Goal: Task Accomplishment & Management: Manage account settings

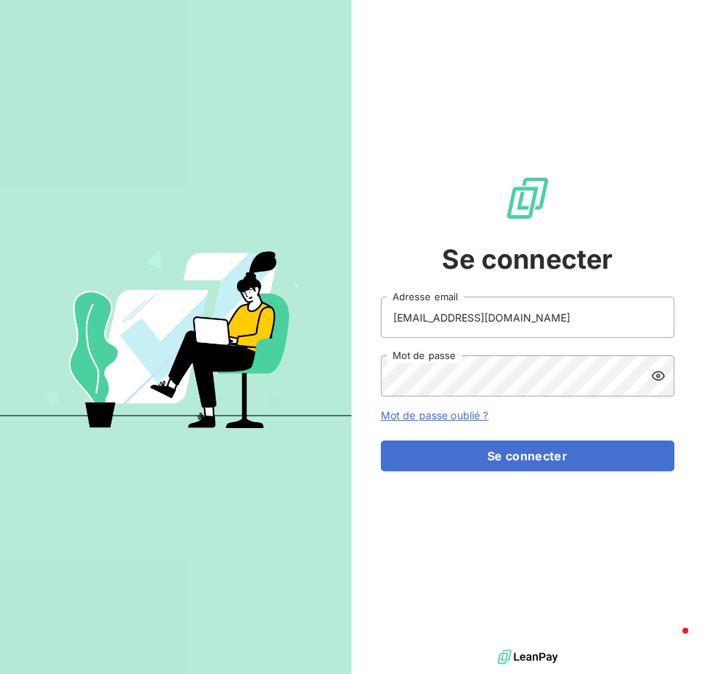
click at [313, 200] on div at bounding box center [176, 337] width 352 height 674
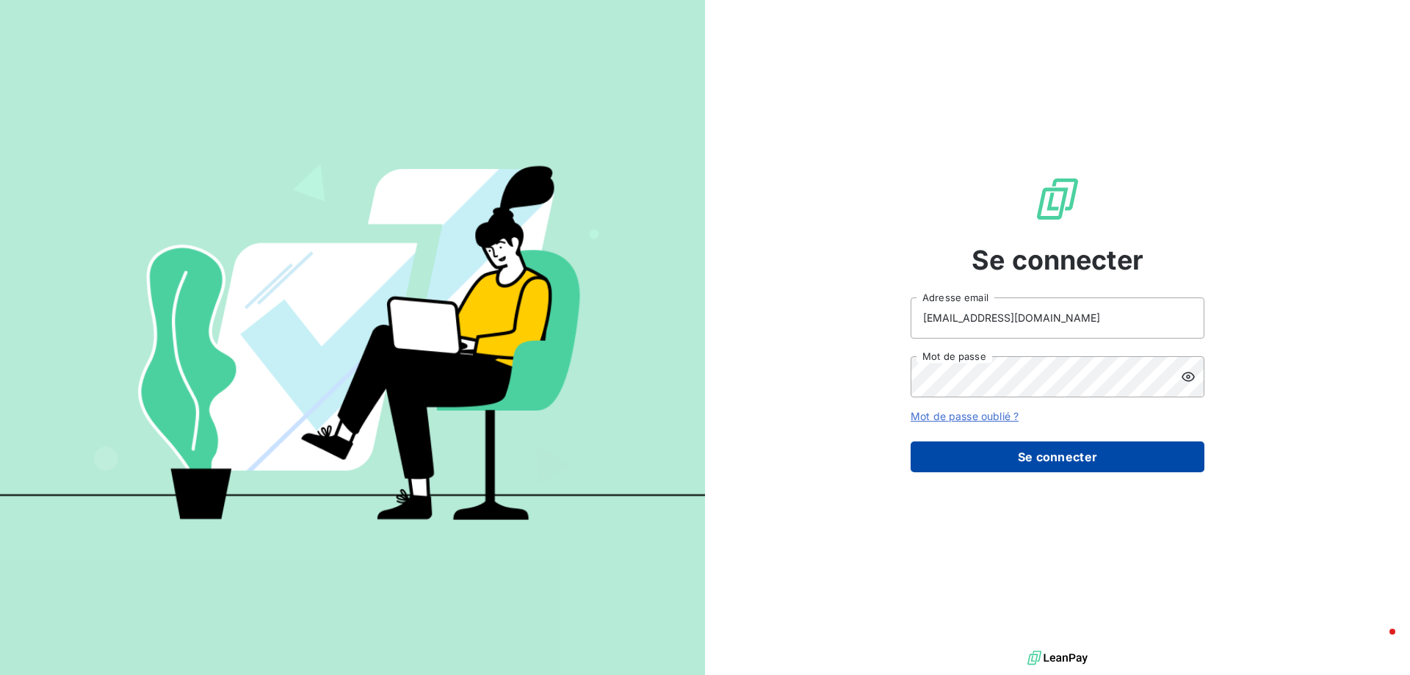
click at [1073, 460] on button "Se connecter" at bounding box center [1057, 456] width 294 height 31
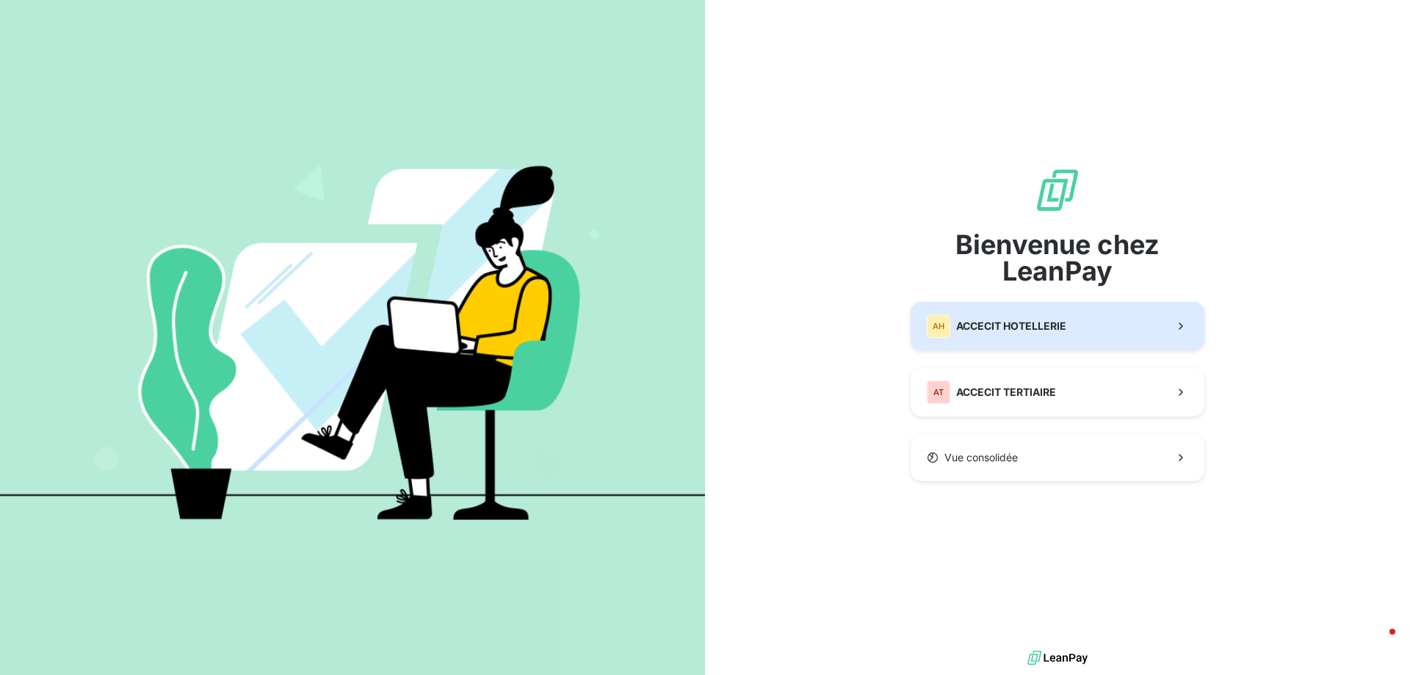
click at [1046, 324] on span "ACCECIT HOTELLERIE" at bounding box center [1011, 326] width 110 height 15
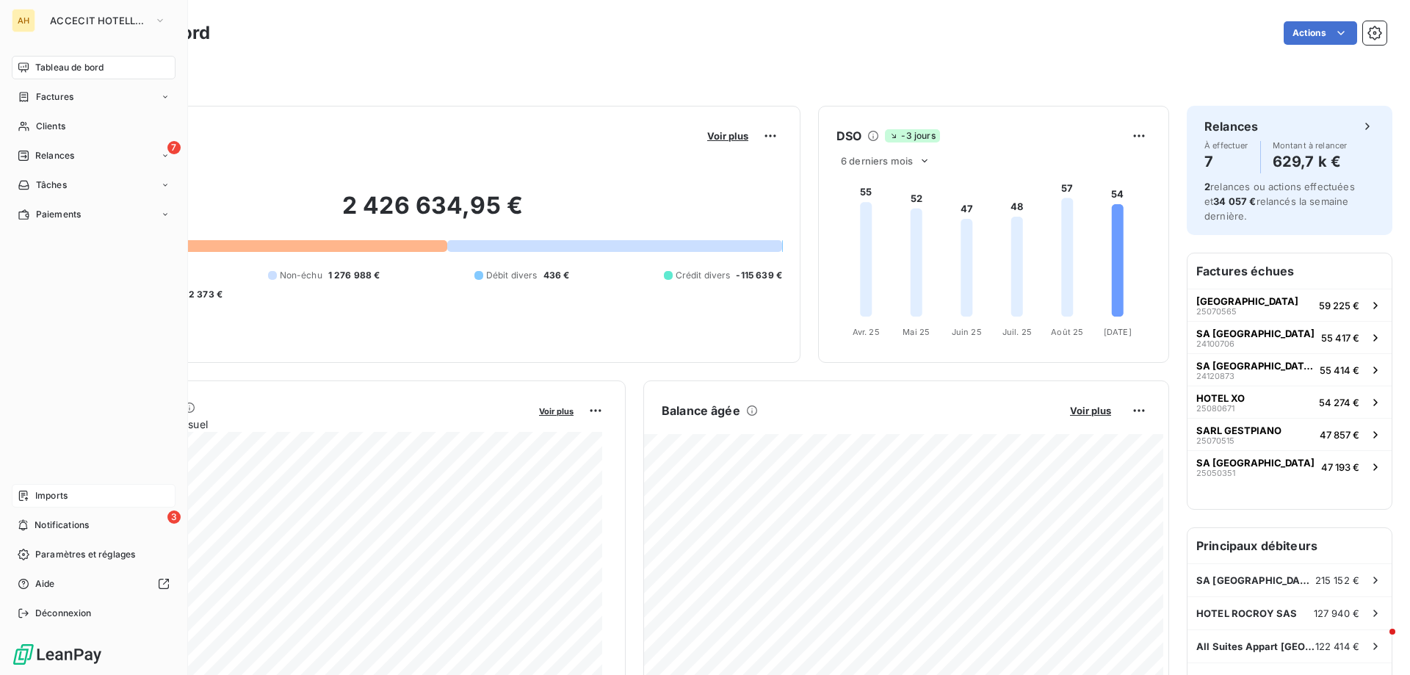
click at [83, 494] on div "Imports" at bounding box center [94, 495] width 164 height 23
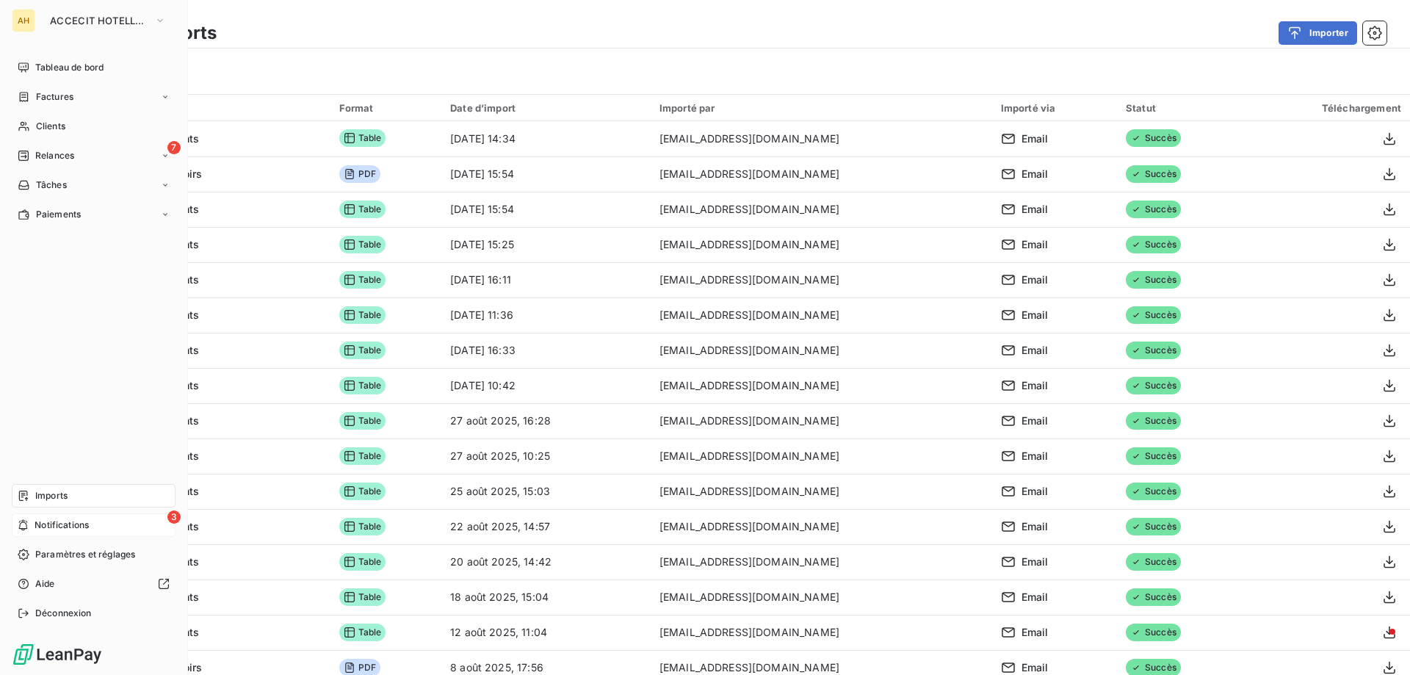
click at [68, 526] on span "Notifications" at bounding box center [62, 524] width 54 height 13
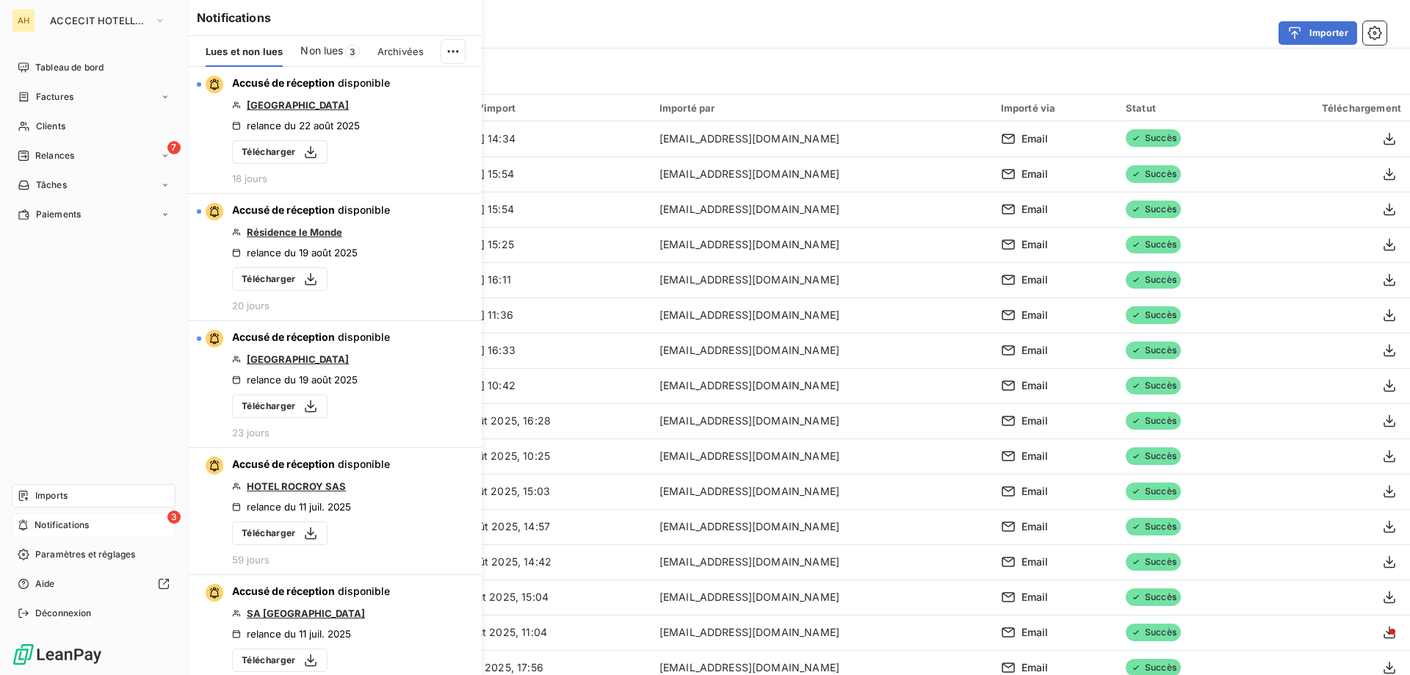
click at [55, 527] on span "Notifications" at bounding box center [62, 524] width 54 height 13
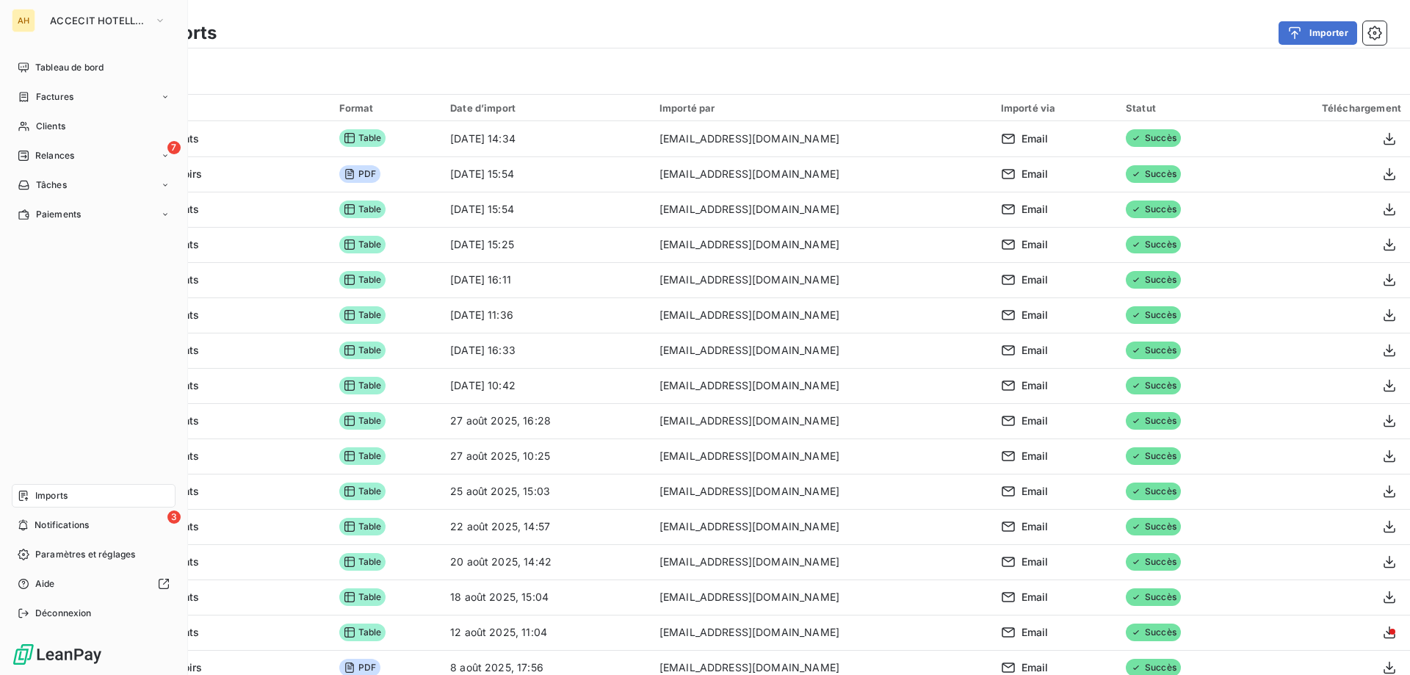
click at [73, 501] on div "Imports" at bounding box center [94, 495] width 164 height 23
click at [89, 68] on span "Tableau de bord" at bounding box center [69, 67] width 68 height 13
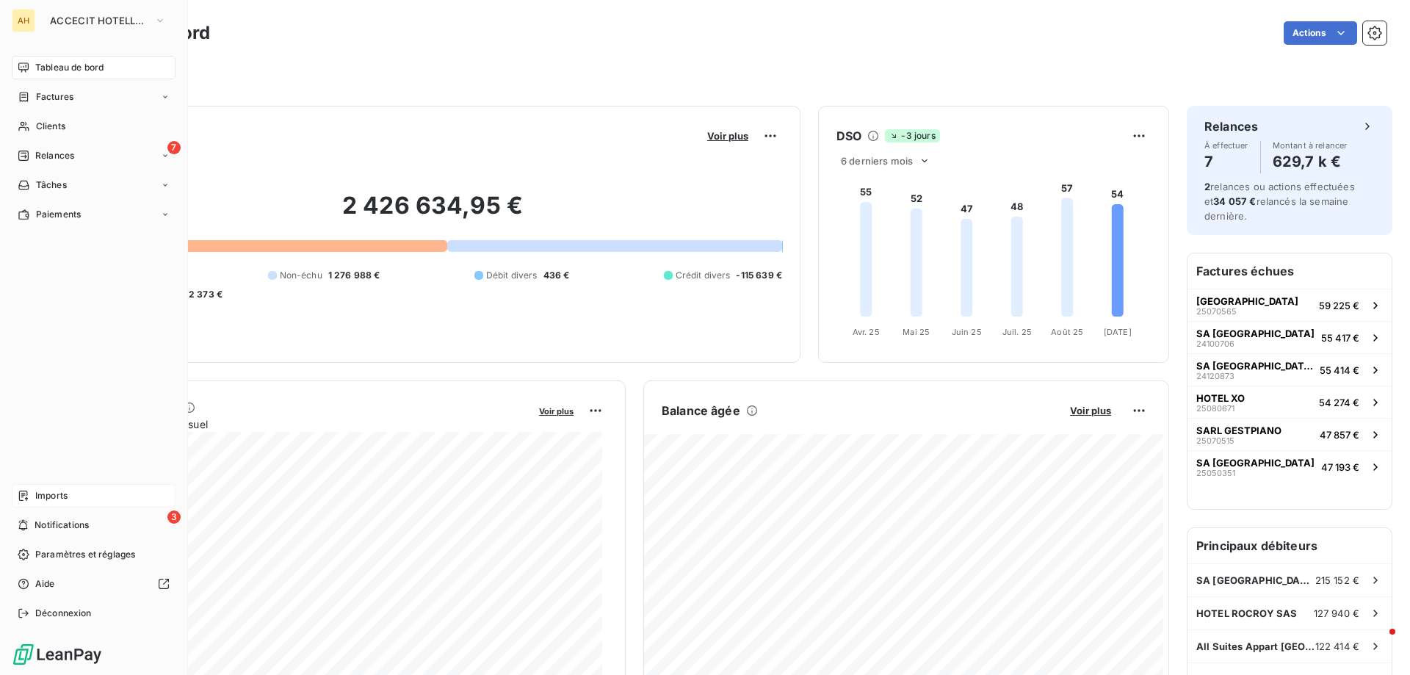
click at [79, 499] on div "Imports" at bounding box center [94, 495] width 164 height 23
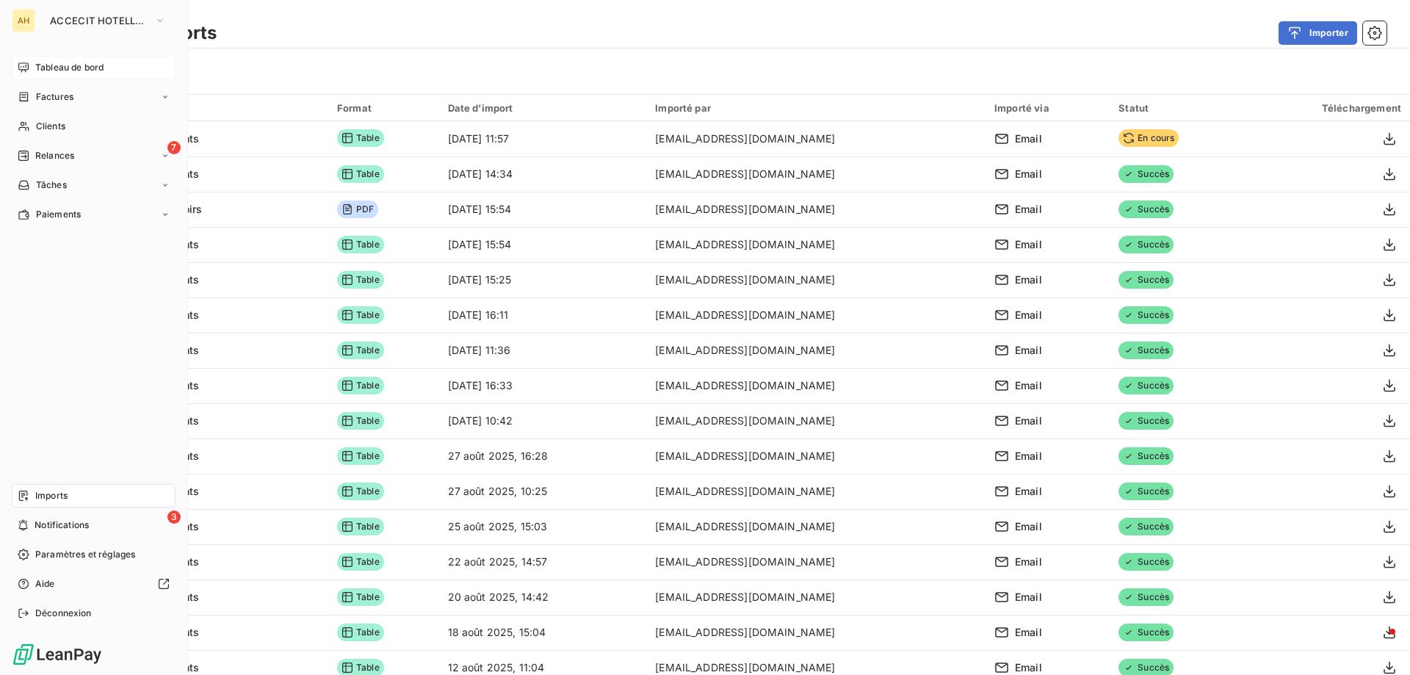
click at [76, 65] on span "Tableau de bord" at bounding box center [69, 67] width 68 height 13
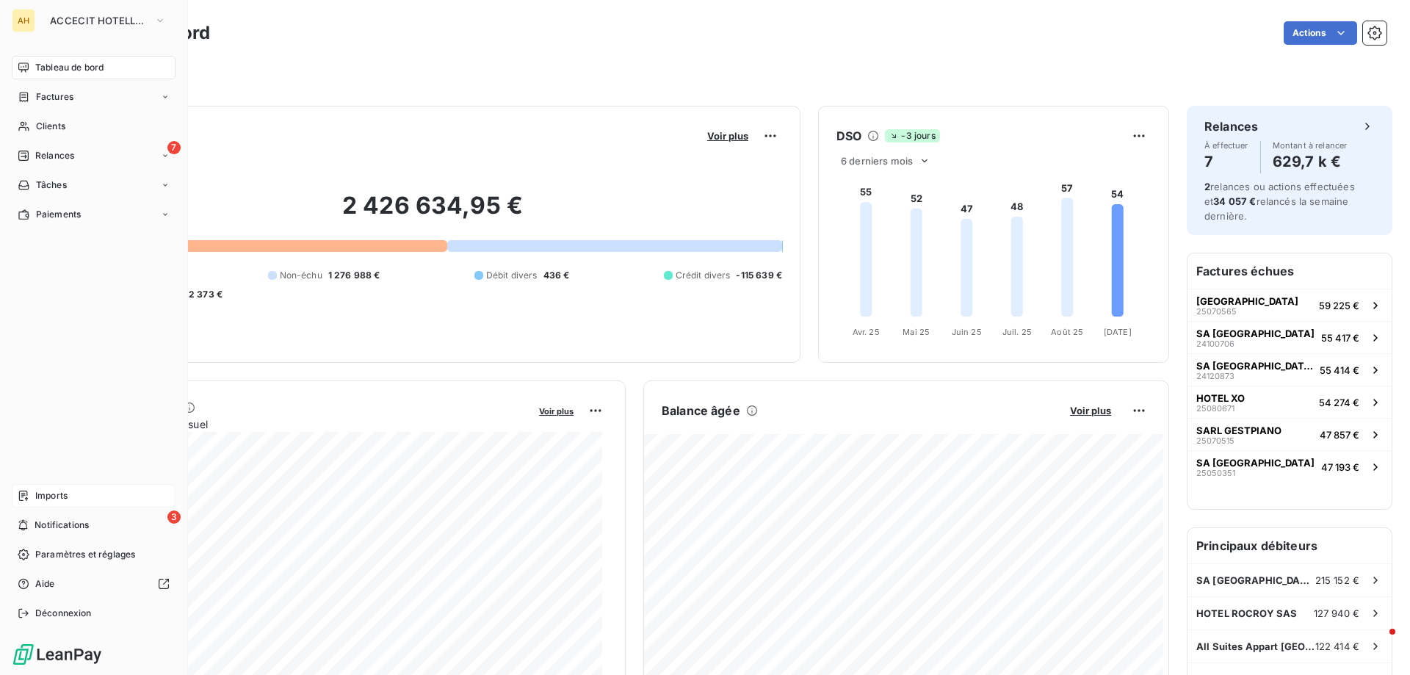
click at [53, 492] on span "Imports" at bounding box center [51, 495] width 32 height 13
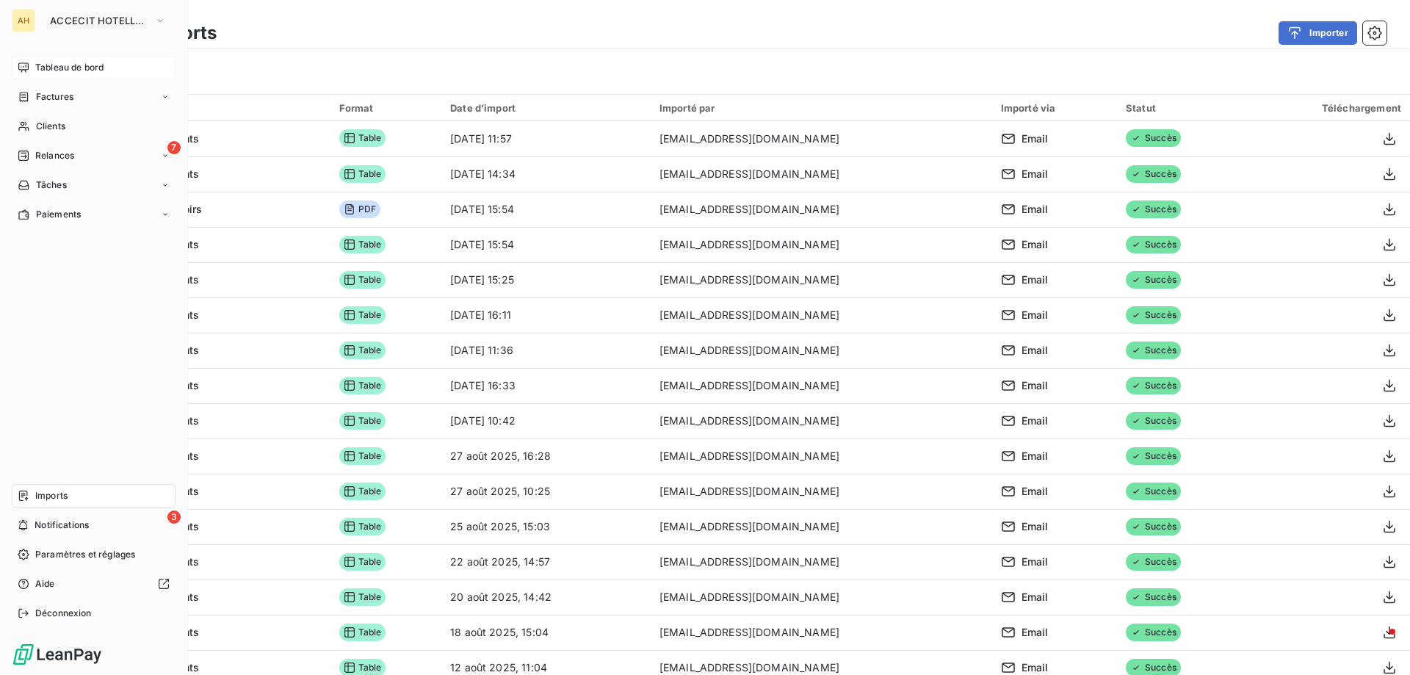
click at [63, 72] on span "Tableau de bord" at bounding box center [69, 67] width 68 height 13
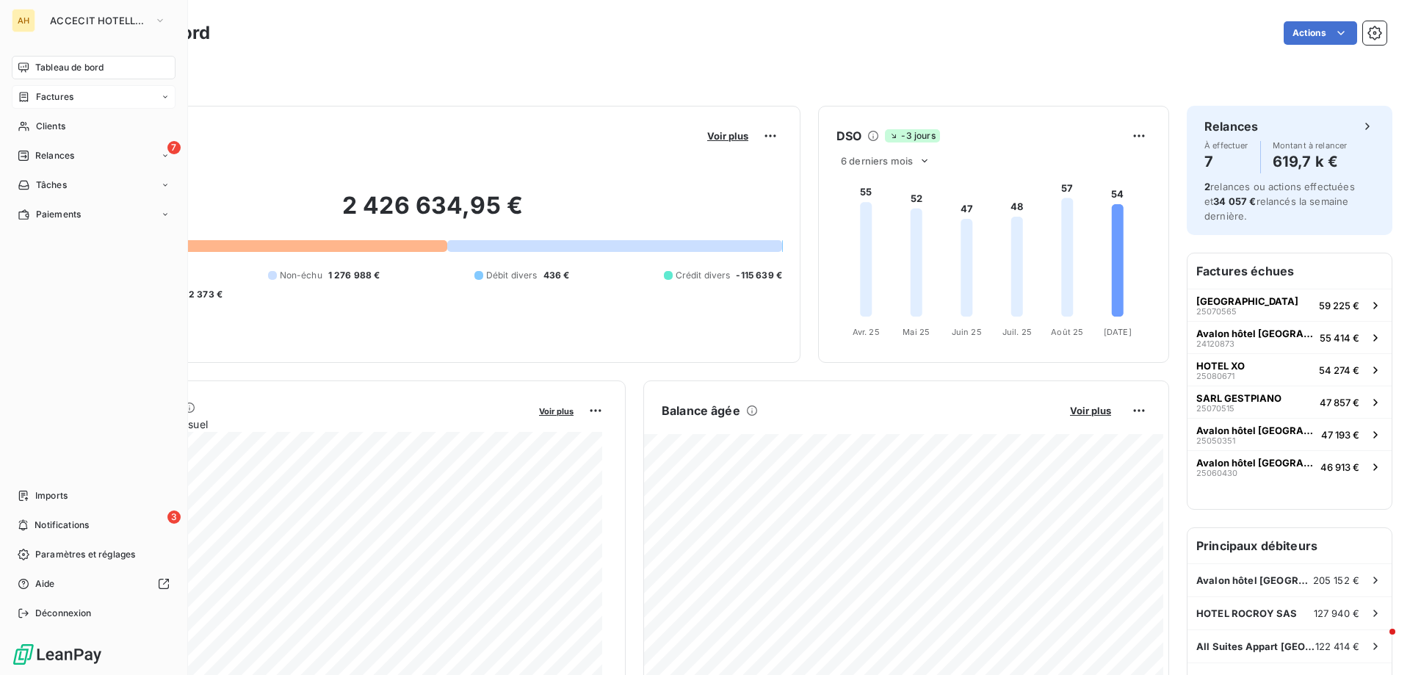
click at [76, 102] on div "Factures" at bounding box center [94, 96] width 164 height 23
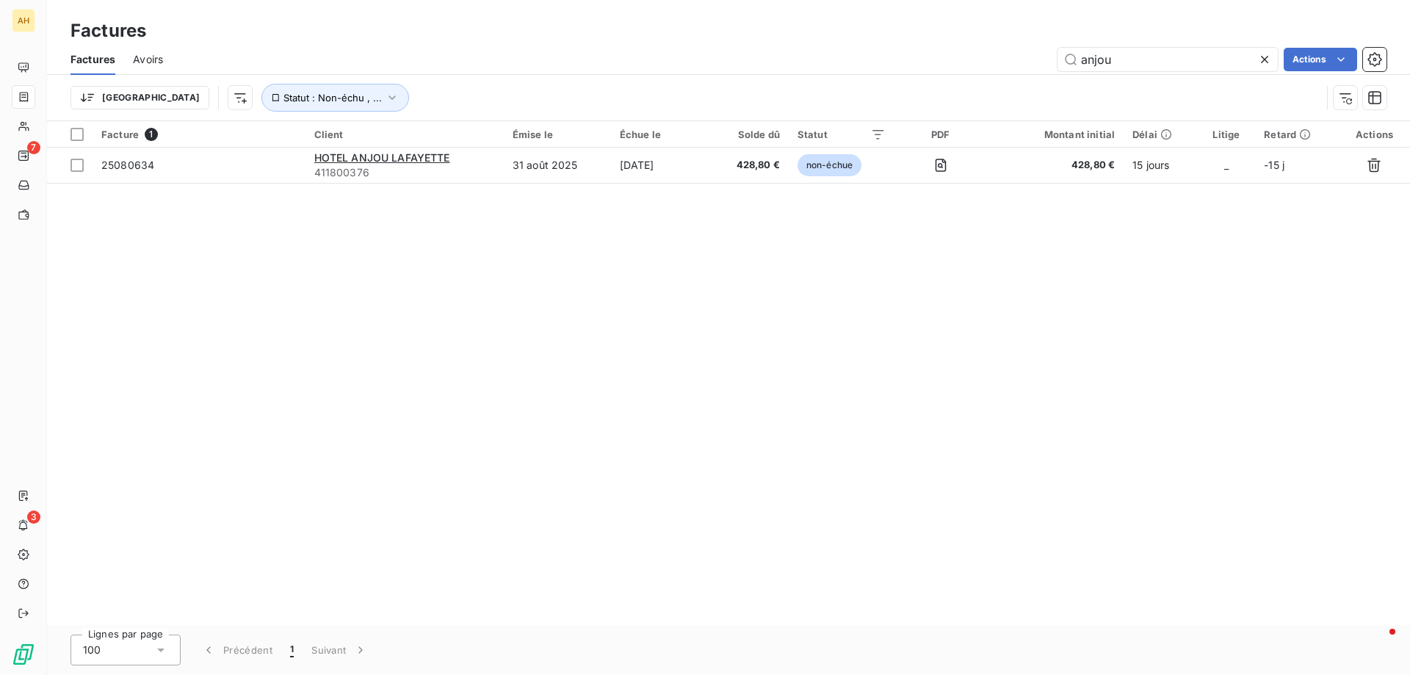
drag, startPoint x: 1137, startPoint y: 63, endPoint x: 888, endPoint y: 57, distance: 249.7
click at [888, 57] on div "anjou Actions" at bounding box center [784, 59] width 1206 height 23
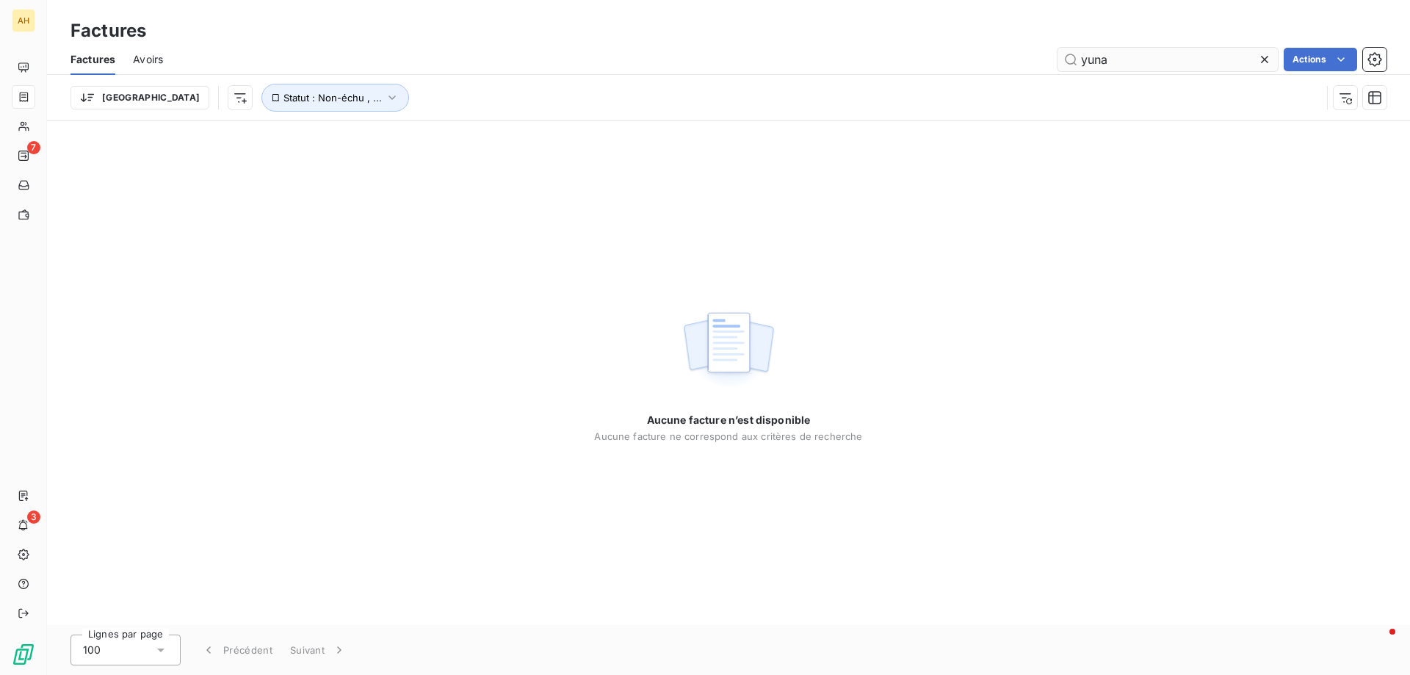
click at [1162, 64] on input "yuna" at bounding box center [1167, 59] width 220 height 23
drag, startPoint x: 1243, startPoint y: 58, endPoint x: 696, endPoint y: 29, distance: 547.7
click at [696, 29] on div "Factures Factures Avoirs yuna Actions Trier Statut : Non-échu , ..." at bounding box center [728, 60] width 1363 height 121
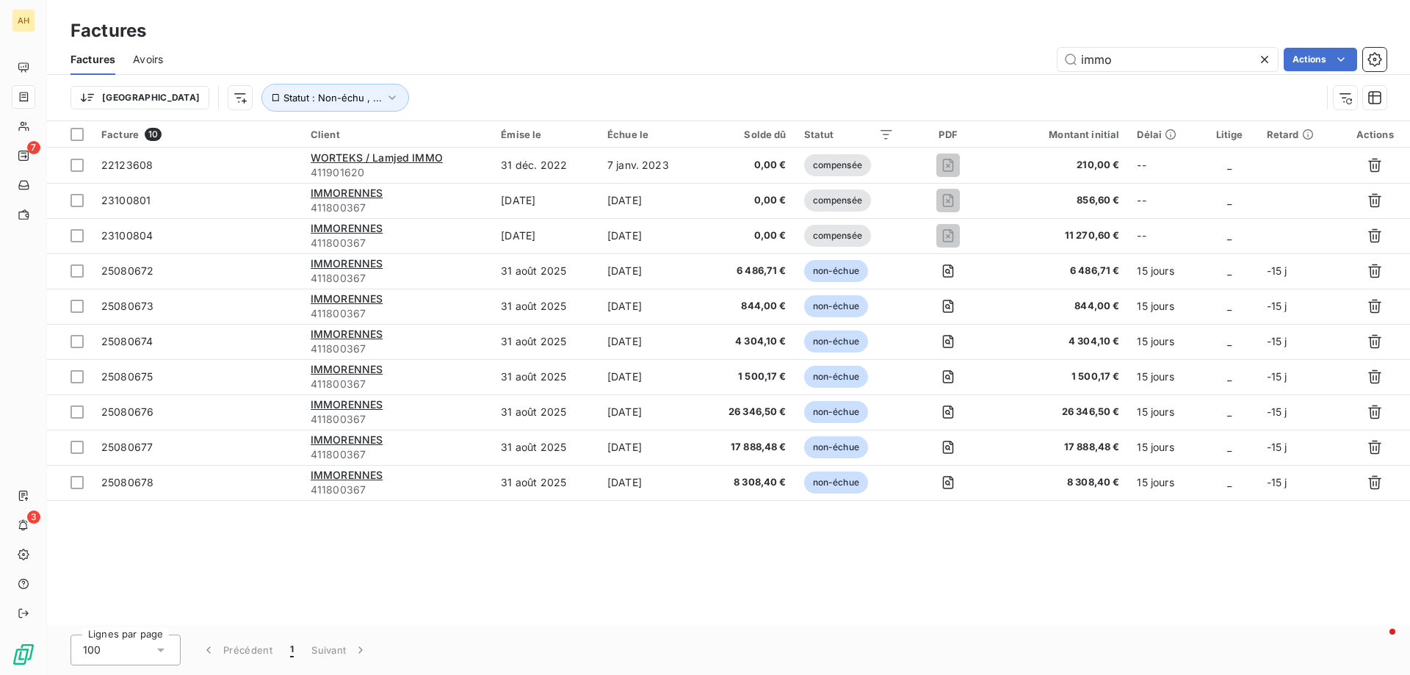
type input "immob"
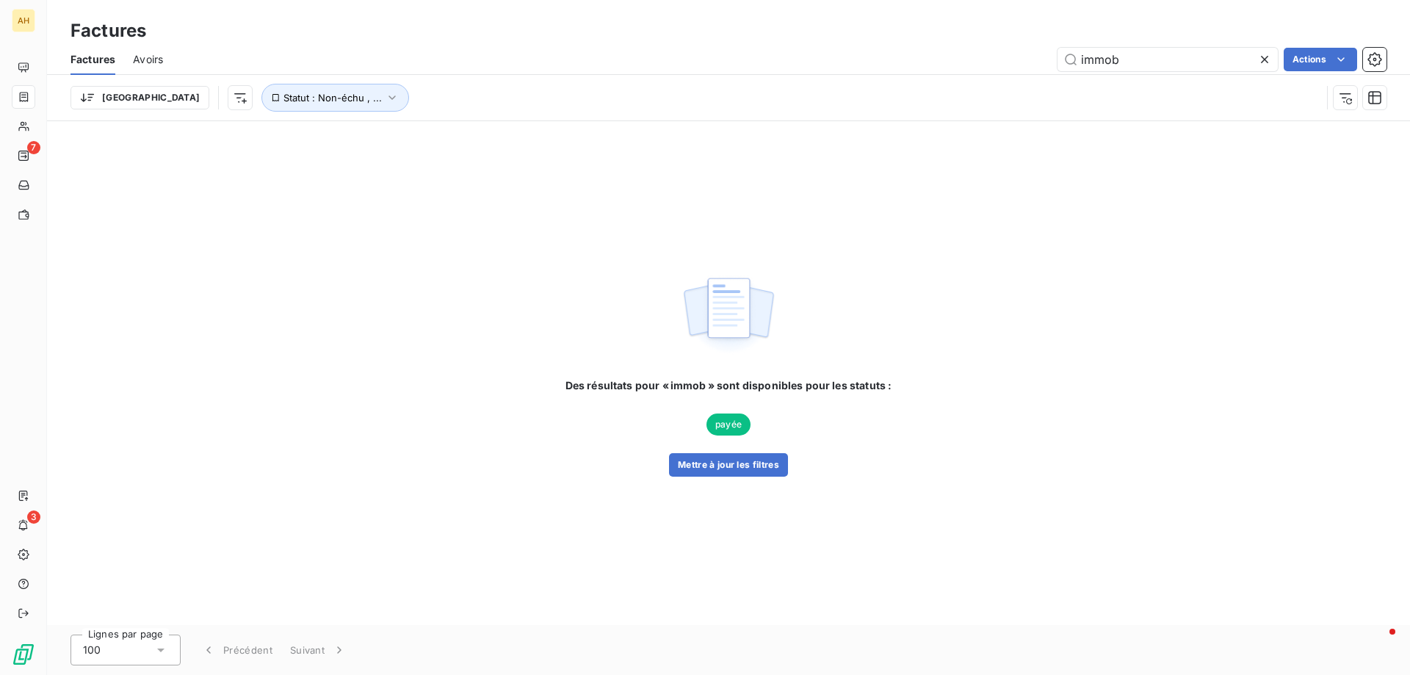
drag, startPoint x: 1133, startPoint y: 63, endPoint x: 950, endPoint y: 35, distance: 184.9
click at [950, 35] on div "Factures Factures Avoirs immob Actions Trier Statut : Non-échu , ..." at bounding box center [728, 60] width 1363 height 121
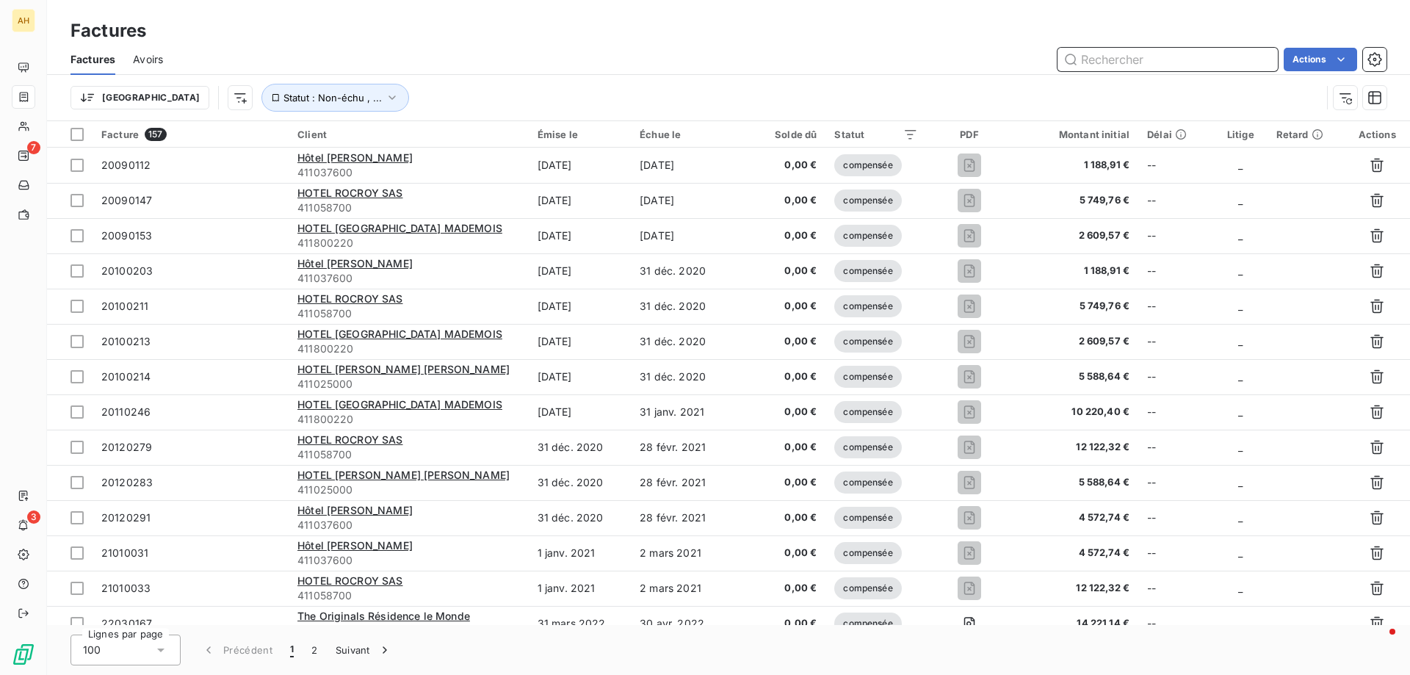
click at [1105, 61] on input "text" at bounding box center [1167, 59] width 220 height 23
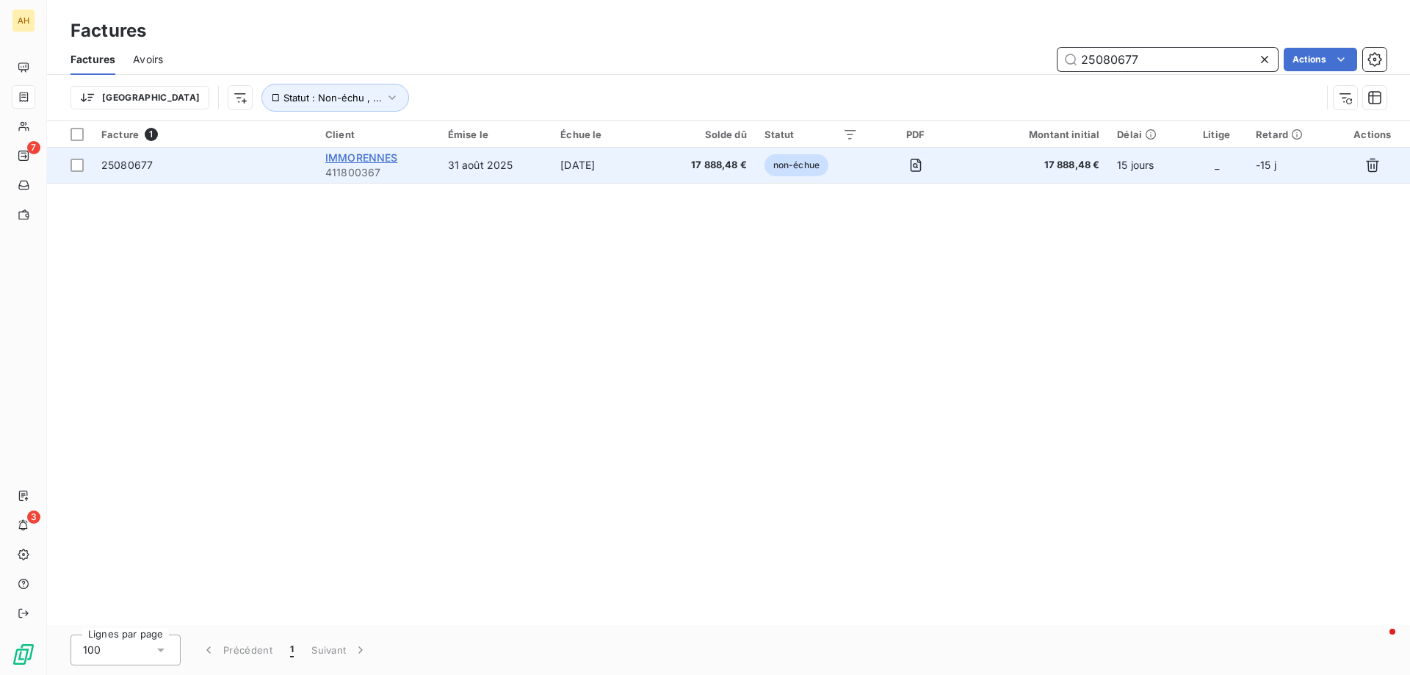
type input "25080677"
click at [360, 156] on span "IMMORENNES" at bounding box center [361, 157] width 73 height 12
click at [137, 168] on span "25080677" at bounding box center [126, 165] width 51 height 12
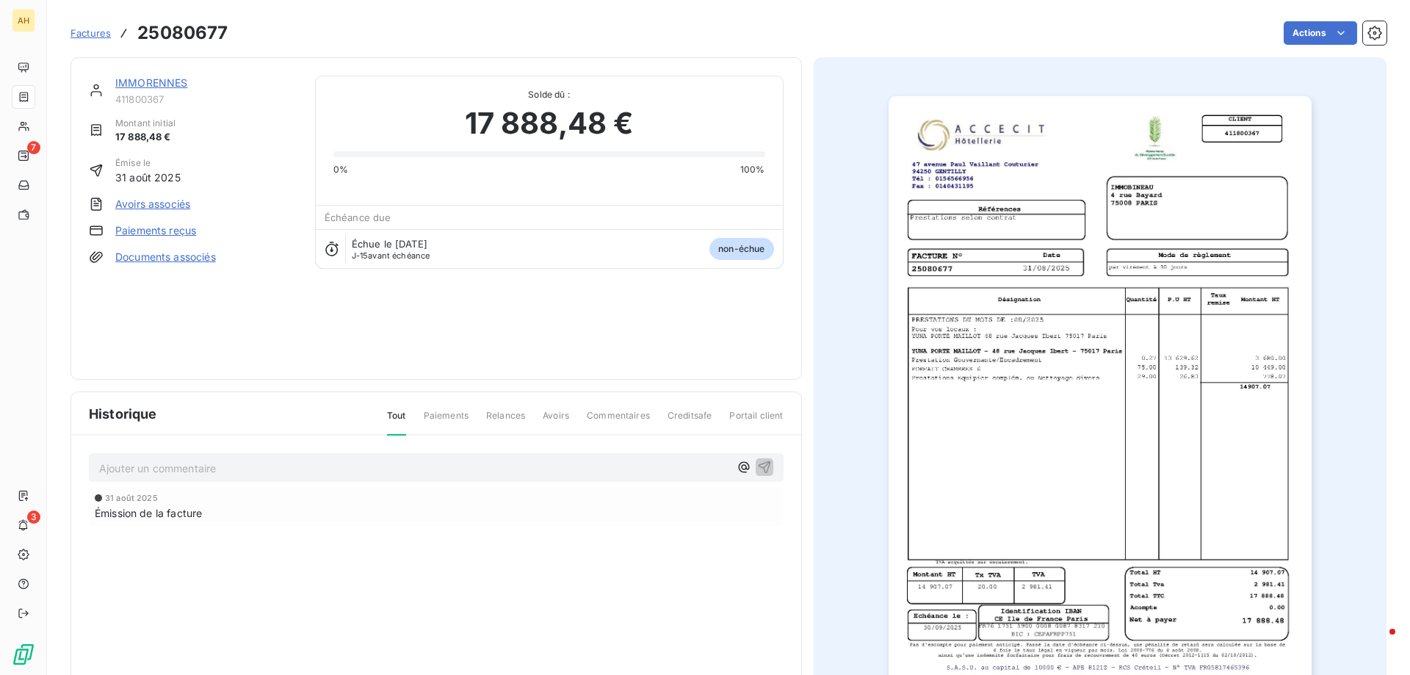
click at [142, 230] on link "Paiements reçus" at bounding box center [155, 230] width 81 height 15
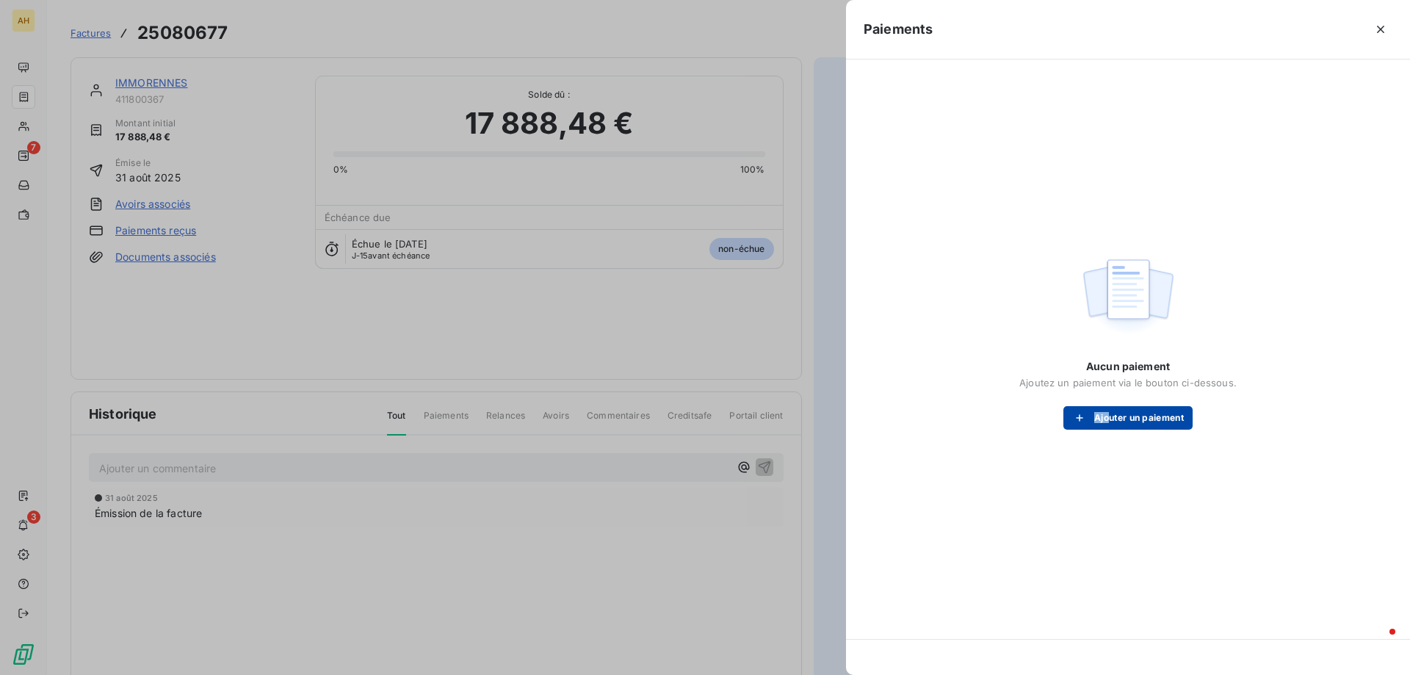
drag, startPoint x: 1096, startPoint y: 405, endPoint x: 1109, endPoint y: 413, distance: 15.5
click at [1109, 413] on div "Aucun paiement Ajoutez un paiement via le bouton ci-dessous. Ajouter un paiement" at bounding box center [1127, 394] width 217 height 70
click at [1109, 413] on button "Ajouter un paiement" at bounding box center [1127, 417] width 129 height 23
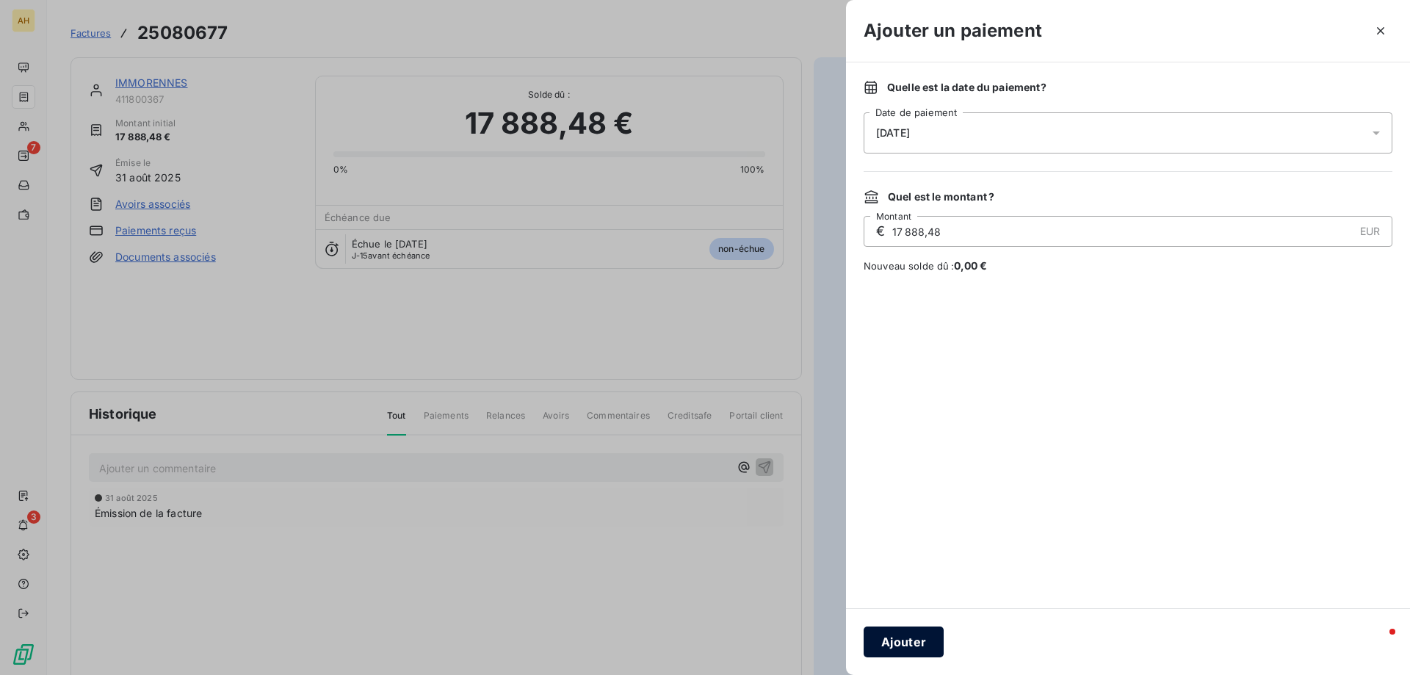
click at [909, 641] on button "Ajouter" at bounding box center [903, 641] width 80 height 31
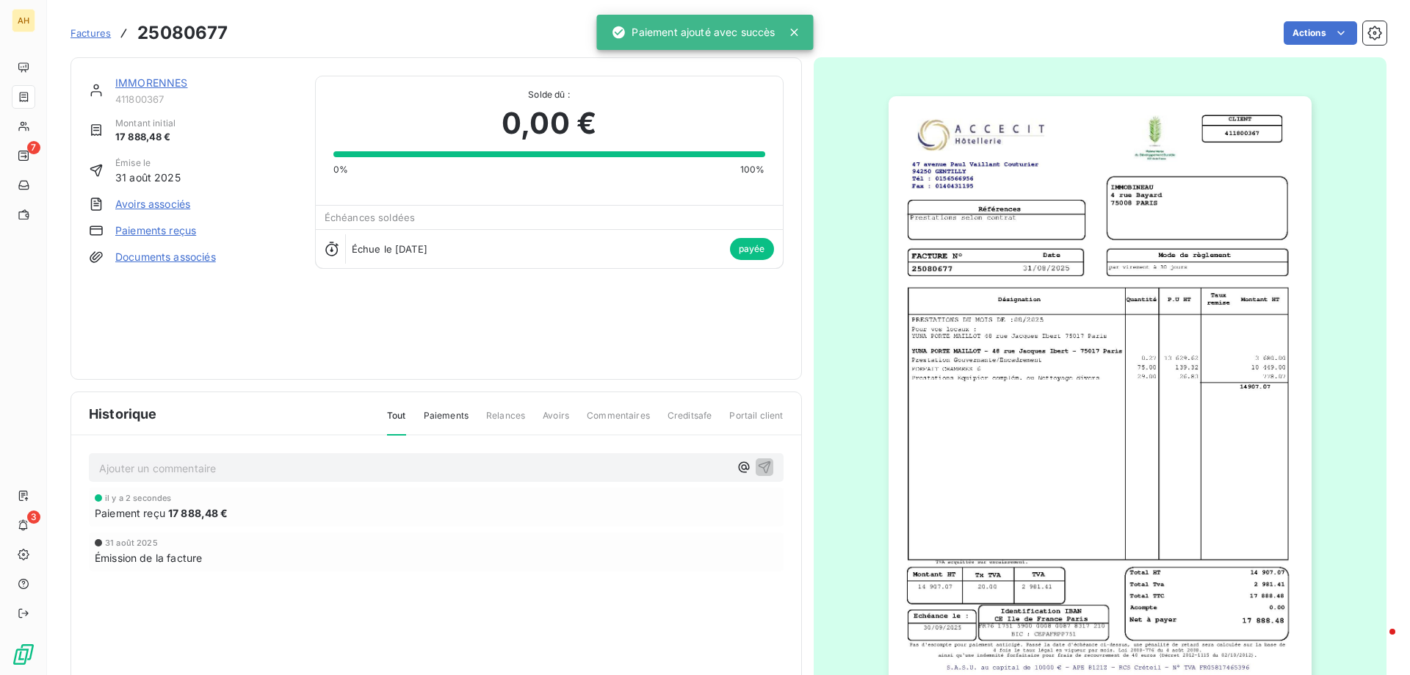
click at [95, 29] on span "Factures" at bounding box center [90, 33] width 40 height 12
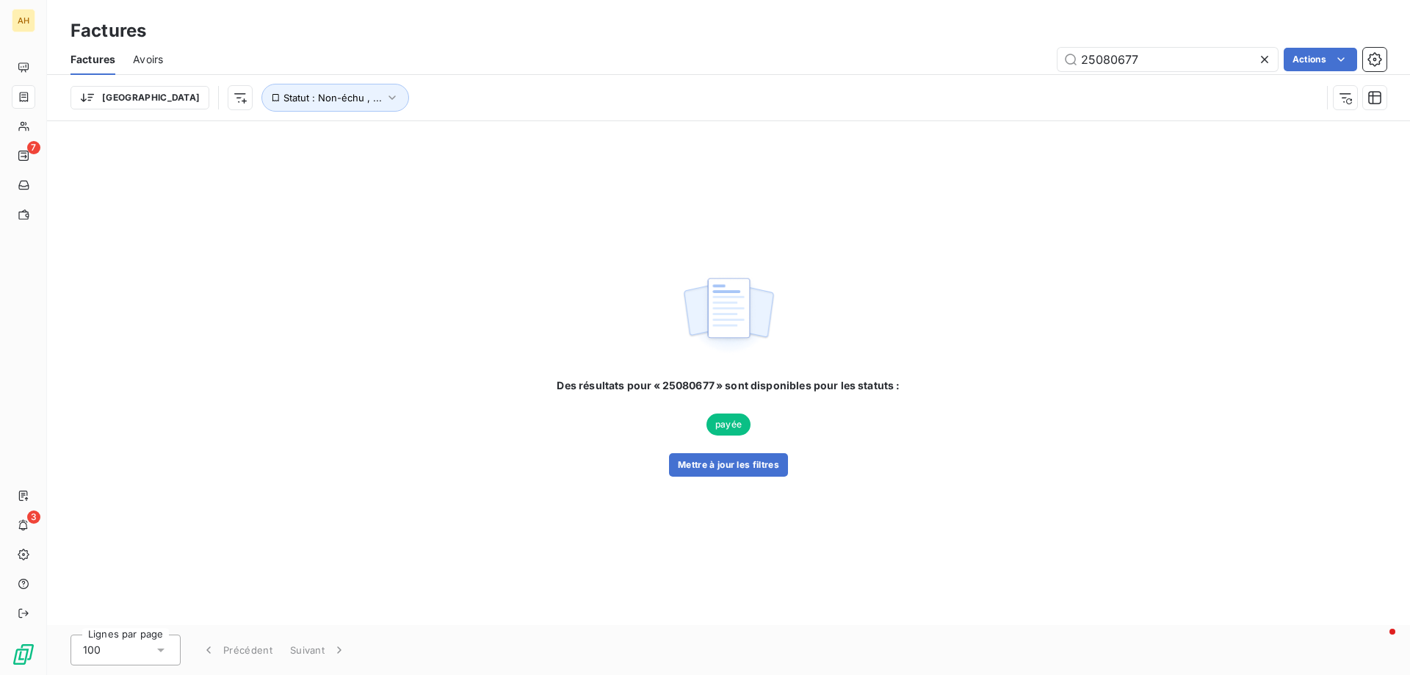
drag, startPoint x: 1151, startPoint y: 63, endPoint x: 1005, endPoint y: 60, distance: 145.4
click at [1005, 60] on div "25080677 Actions" at bounding box center [784, 59] width 1206 height 23
drag, startPoint x: 1136, startPoint y: 58, endPoint x: 758, endPoint y: 37, distance: 378.7
click at [758, 37] on div "Factures Factures Avoirs tour Actions Trier Statut : Non-échu , ..." at bounding box center [728, 60] width 1363 height 121
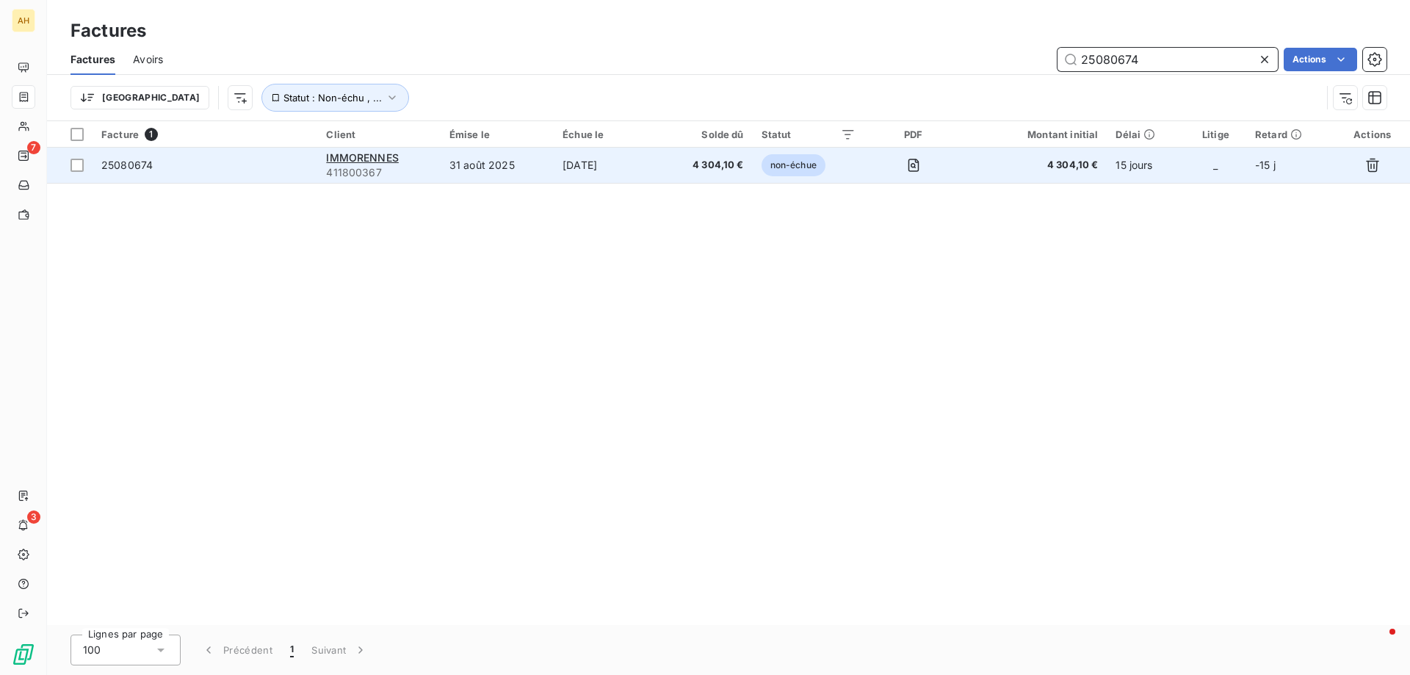
type input "25080674"
click at [118, 171] on div "25080674" at bounding box center [126, 165] width 51 height 15
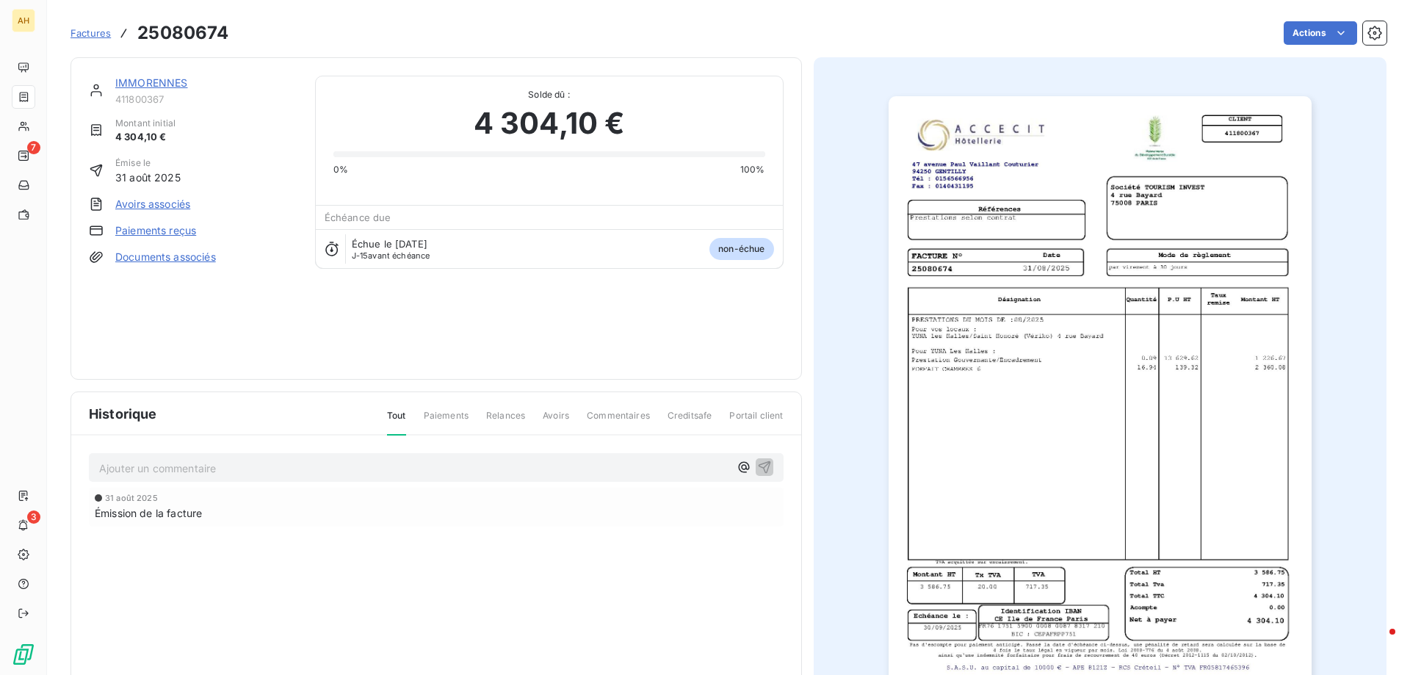
click at [143, 225] on link "Paiements reçus" at bounding box center [155, 230] width 81 height 15
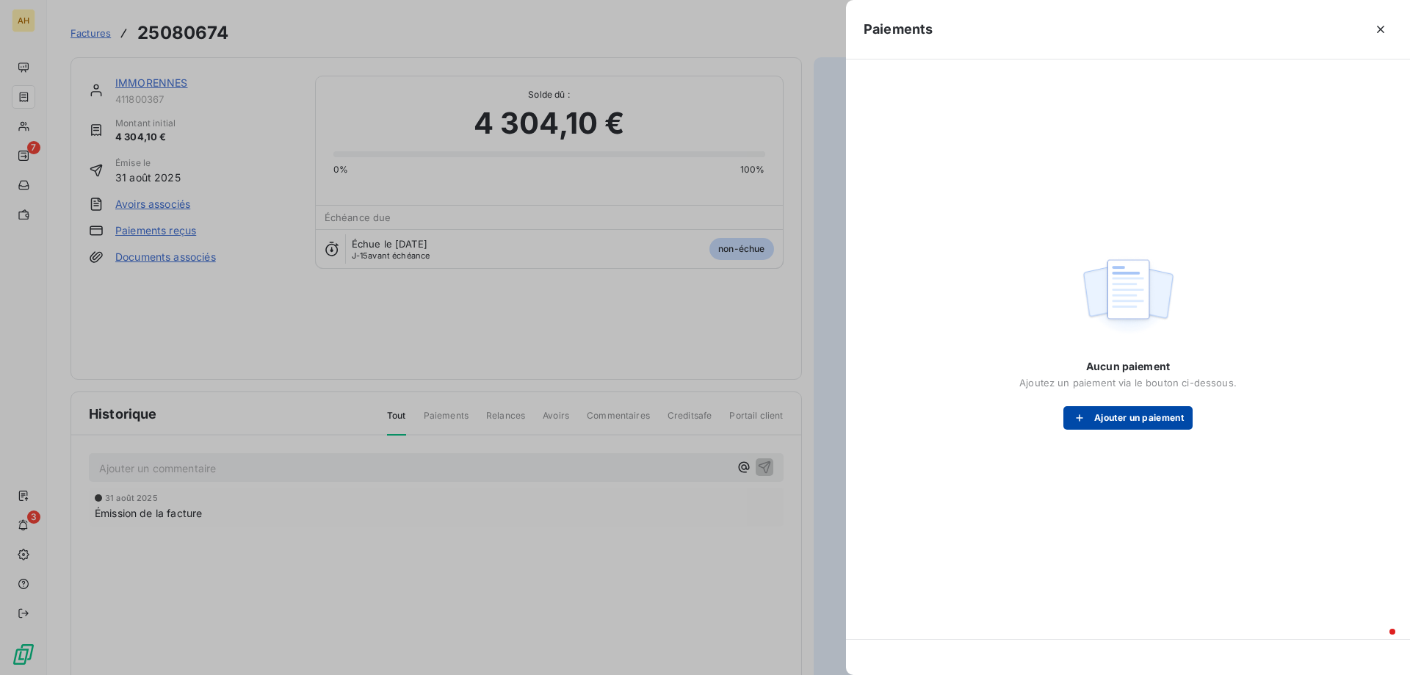
click at [1114, 421] on button "Ajouter un paiement" at bounding box center [1127, 417] width 129 height 23
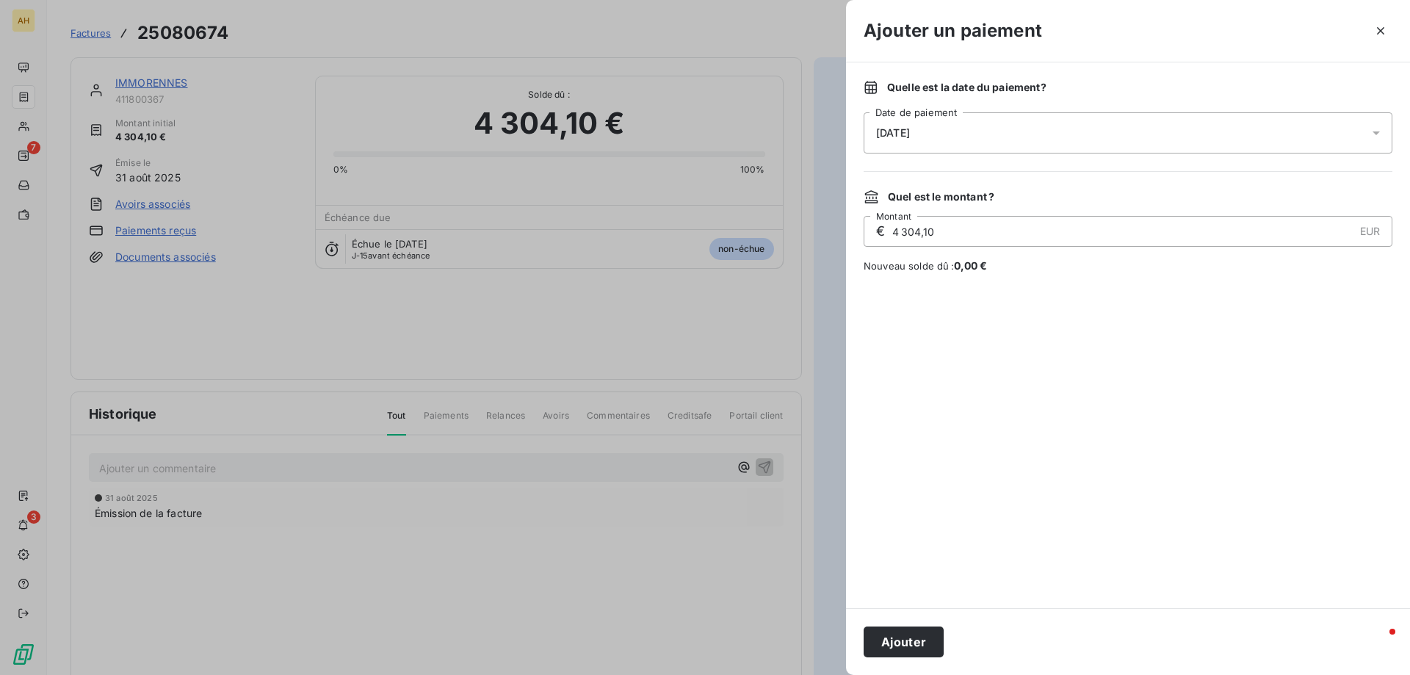
click at [909, 640] on button "Ajouter" at bounding box center [903, 641] width 80 height 31
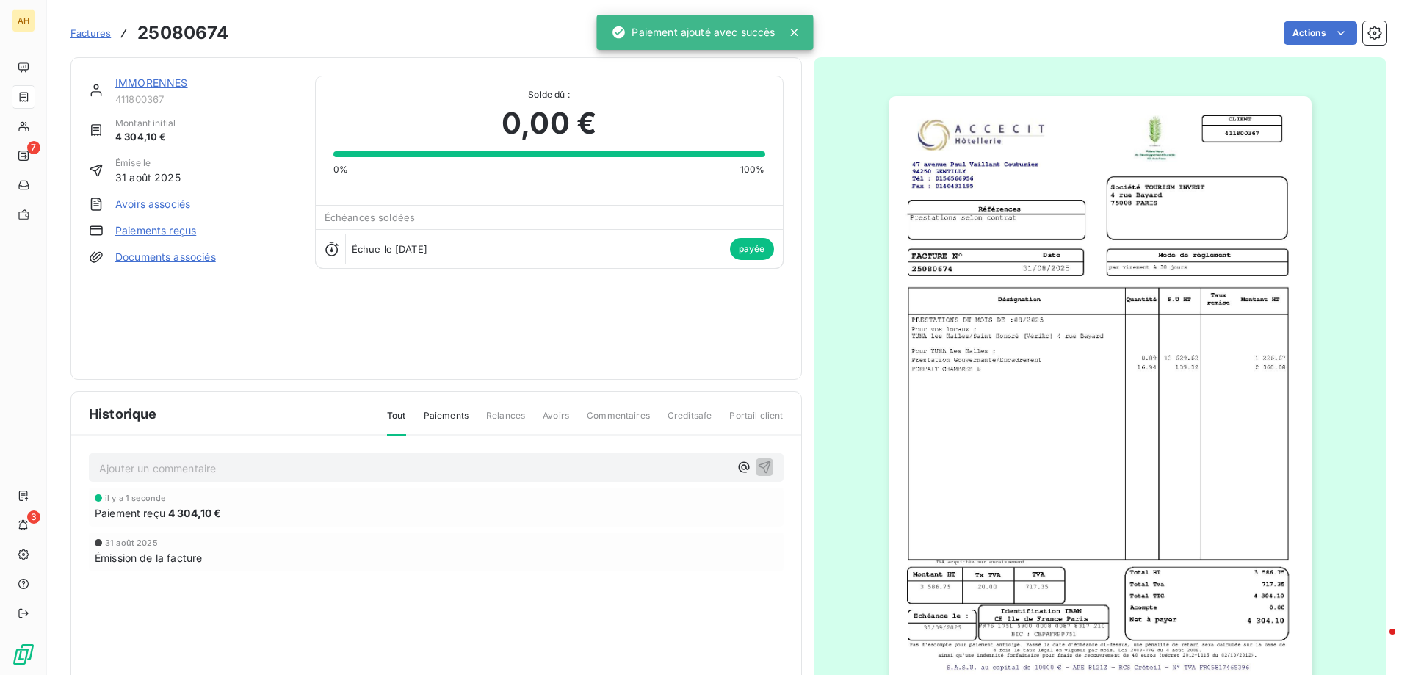
click at [93, 35] on span "Factures" at bounding box center [90, 33] width 40 height 12
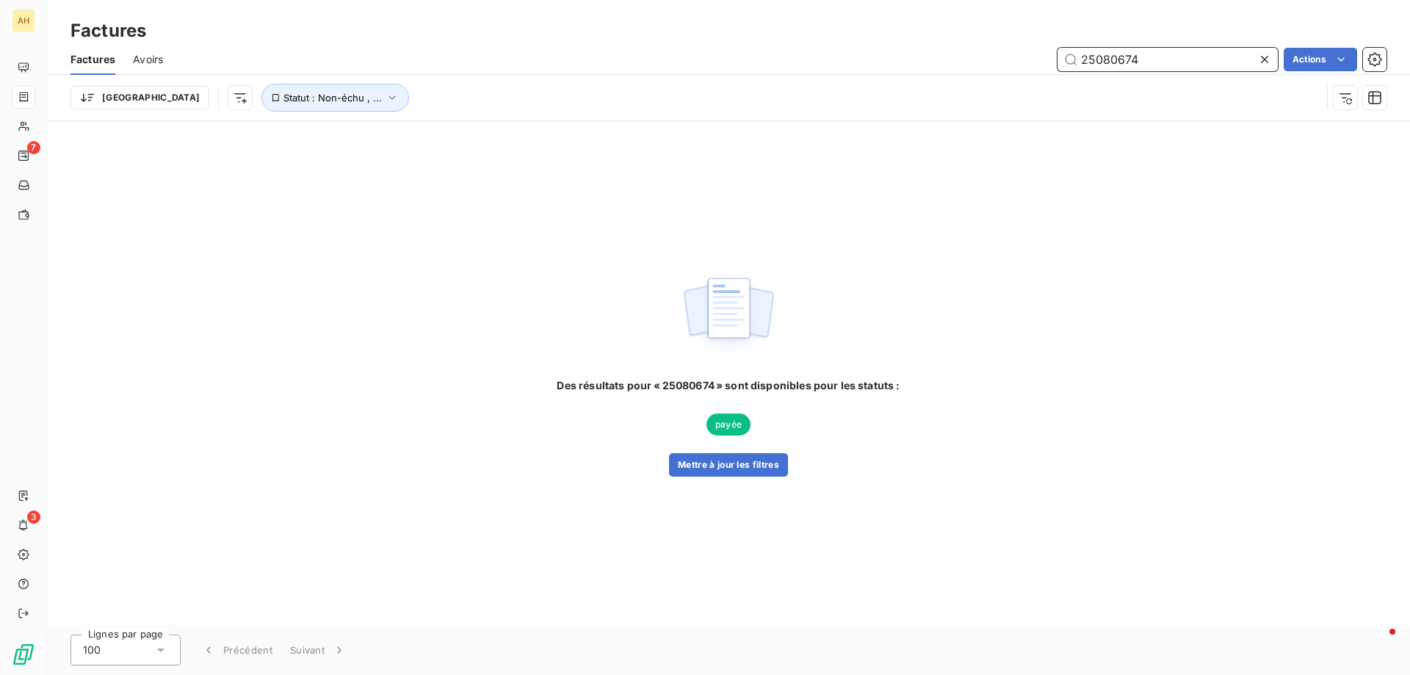
drag, startPoint x: 1160, startPoint y: 58, endPoint x: 845, endPoint y: -3, distance: 320.8
click at [845, 0] on html "AH 7 3 Factures Factures Avoirs 25080674 Actions Trier Statut : Non-échu , ... …" at bounding box center [705, 337] width 1410 height 675
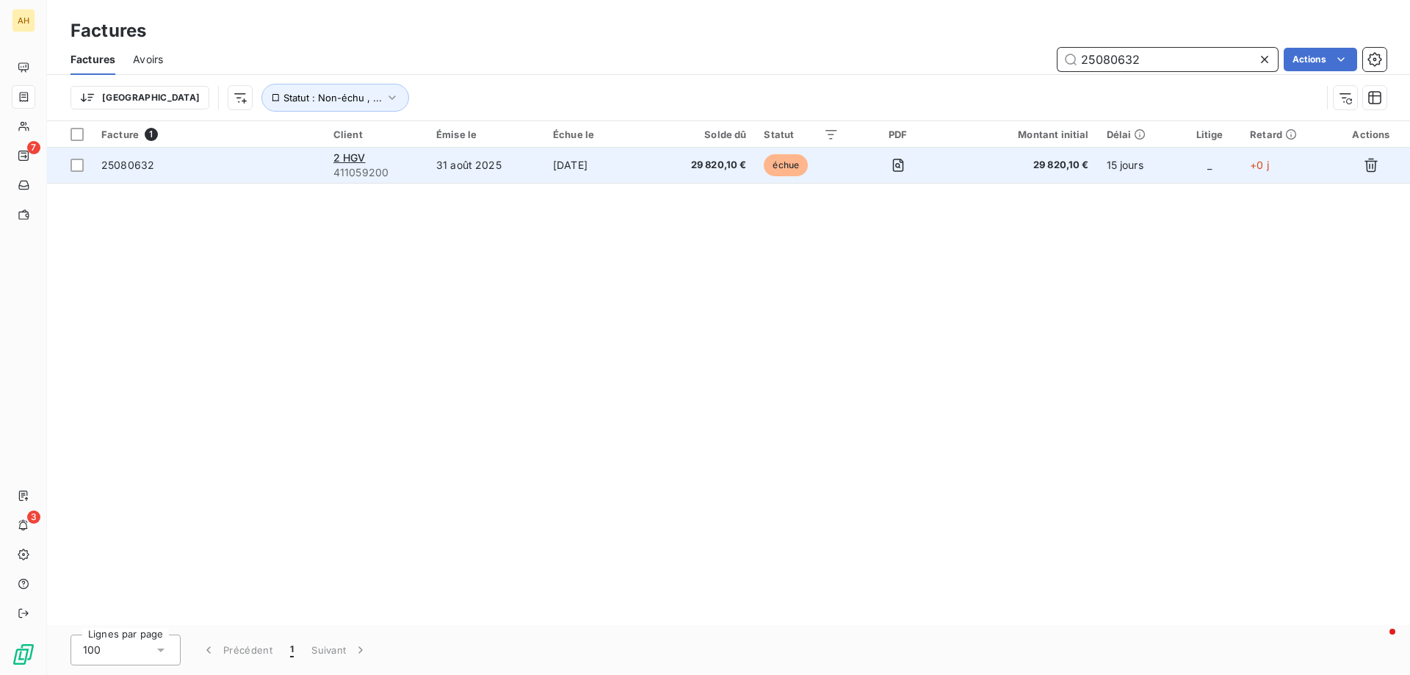
type input "25080632"
click at [124, 158] on div "25080632" at bounding box center [127, 165] width 53 height 15
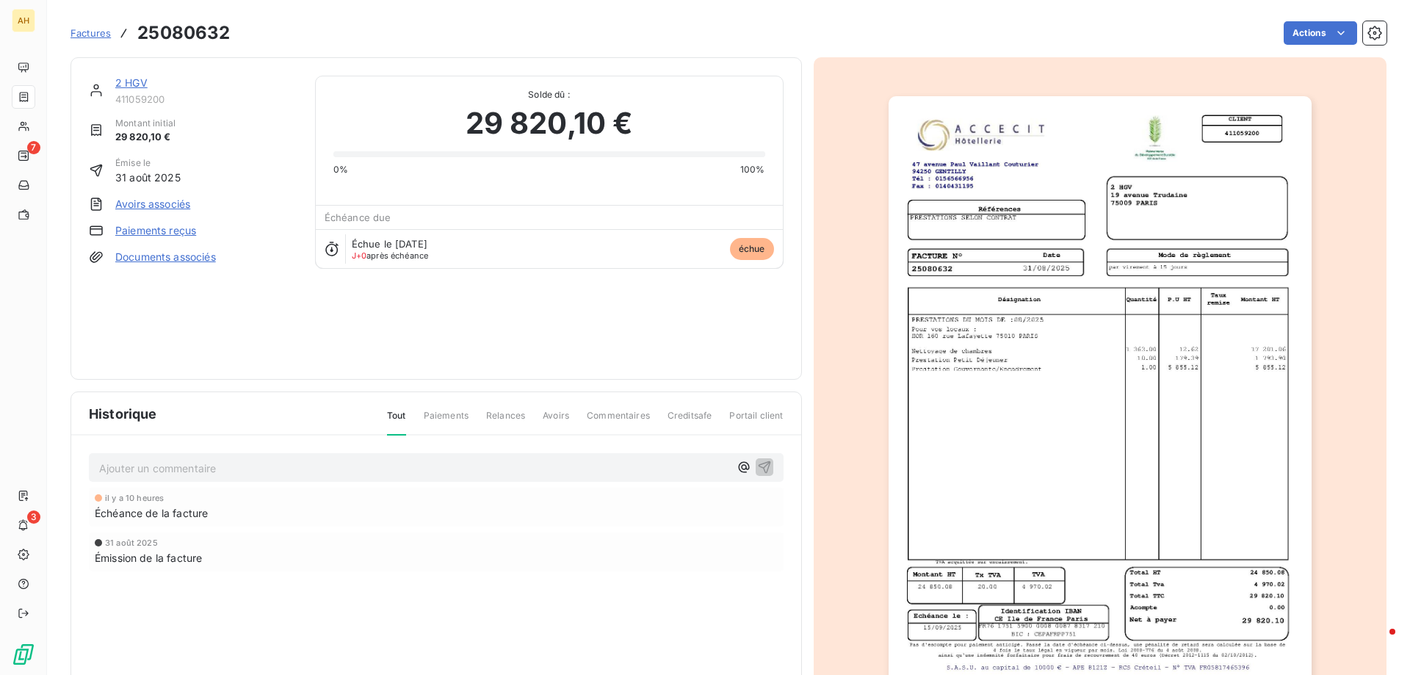
click at [137, 226] on link "Paiements reçus" at bounding box center [155, 230] width 81 height 15
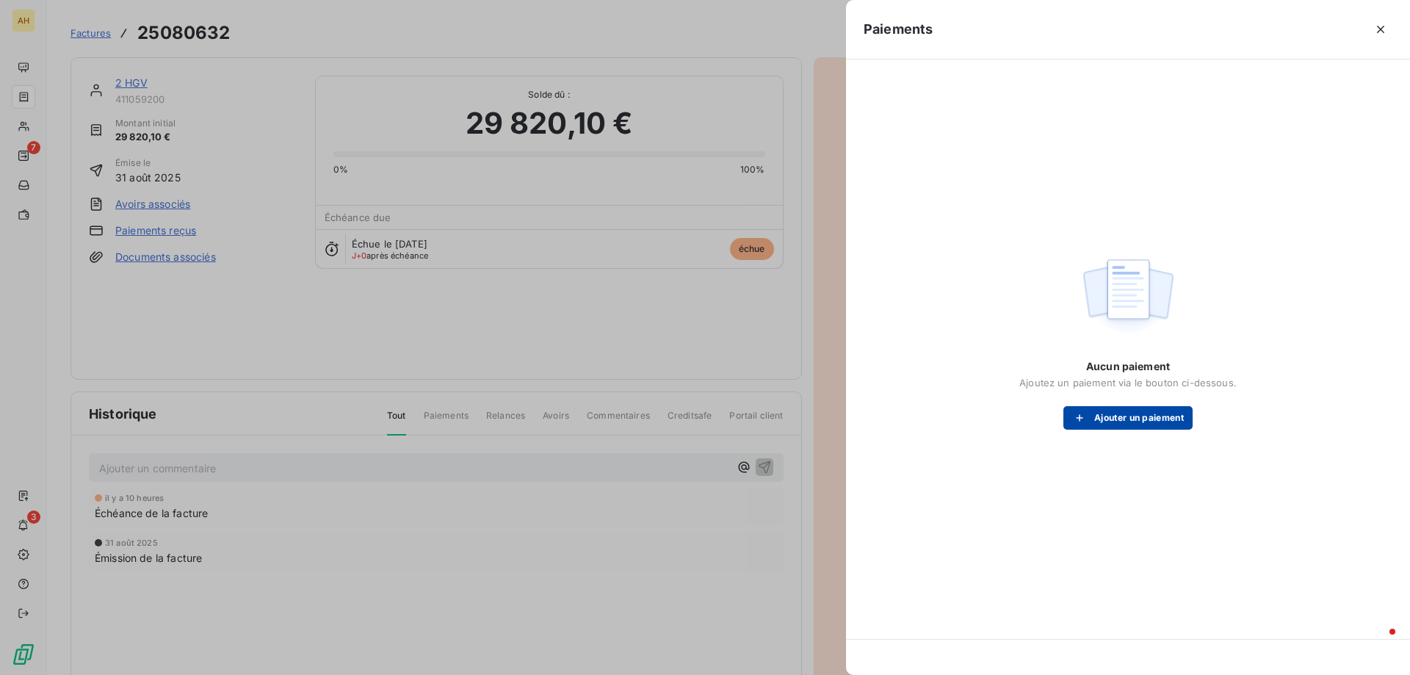
click at [1137, 424] on button "Ajouter un paiement" at bounding box center [1127, 417] width 129 height 23
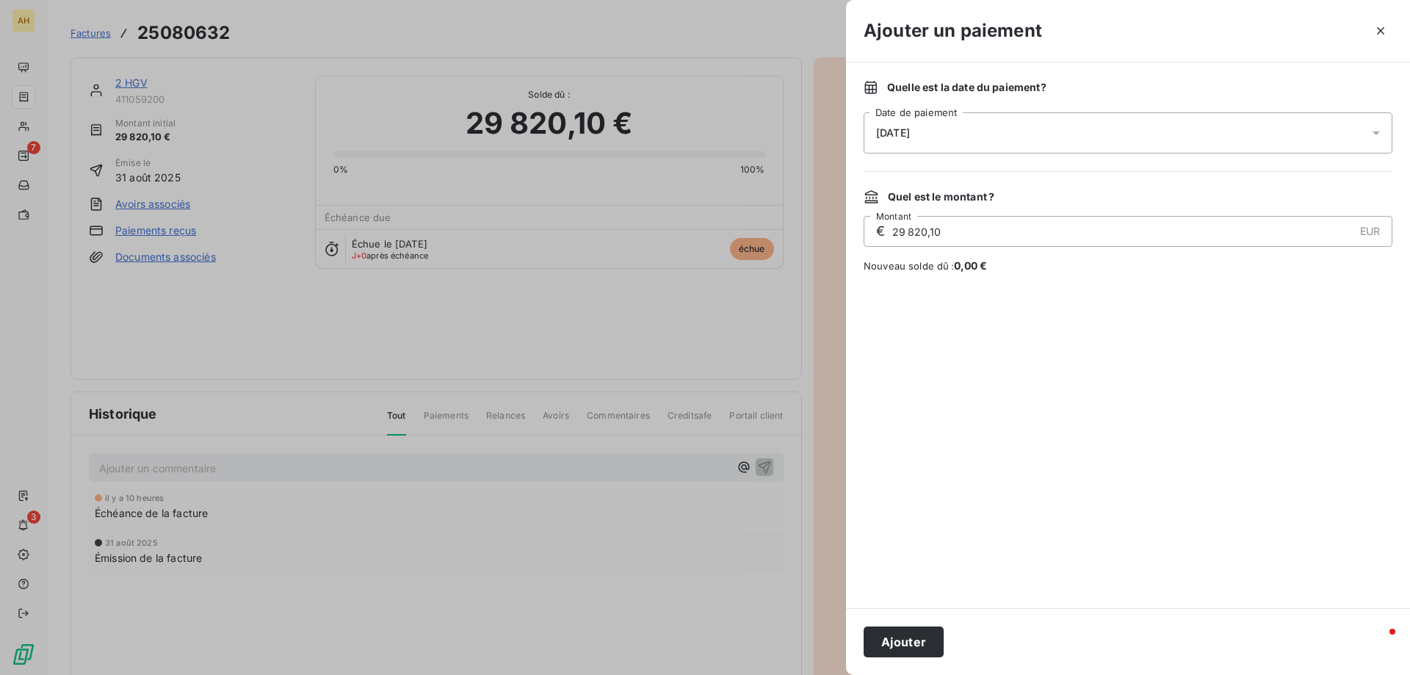
drag, startPoint x: 905, startPoint y: 638, endPoint x: 765, endPoint y: 416, distance: 262.6
click at [905, 637] on button "Ajouter" at bounding box center [903, 641] width 80 height 31
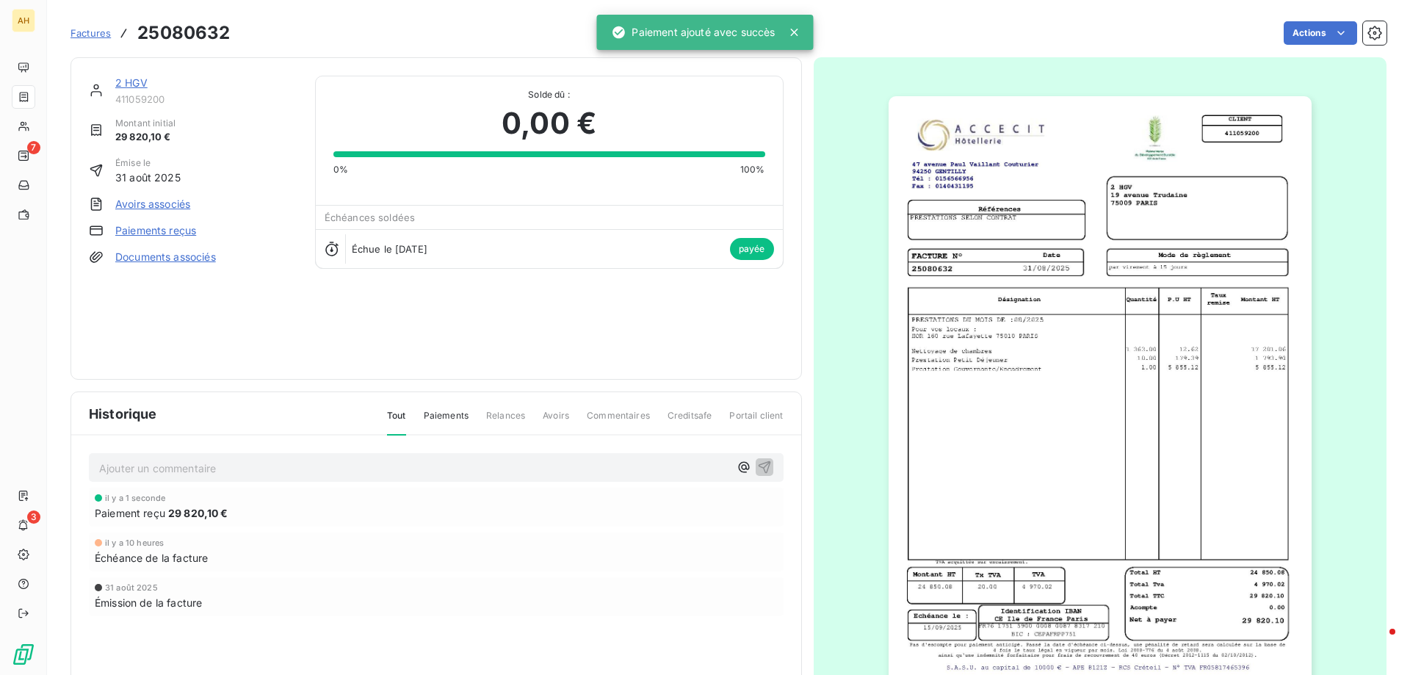
click at [89, 35] on span "Factures" at bounding box center [90, 33] width 40 height 12
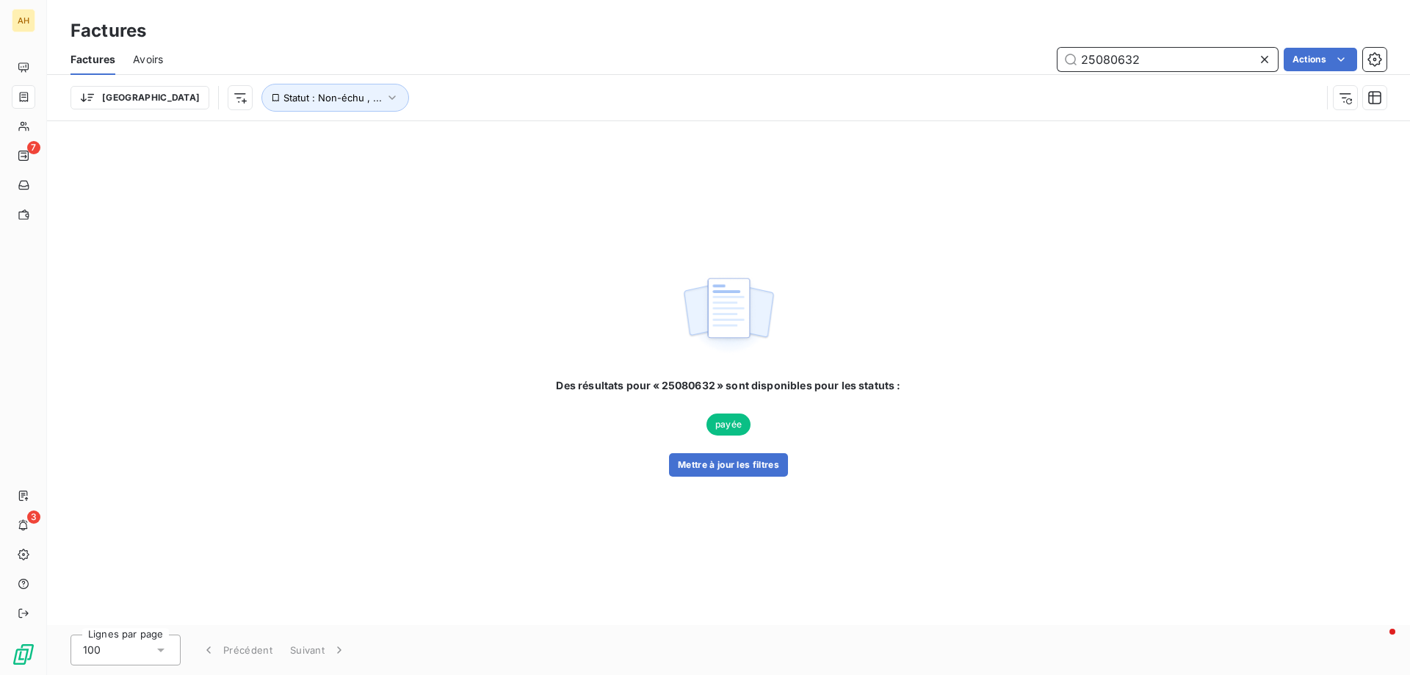
drag, startPoint x: 1186, startPoint y: 56, endPoint x: 747, endPoint y: -3, distance: 443.0
click at [747, 0] on html "AH 7 3 Factures Factures Avoirs 25080632 Actions Trier Statut : Non-échu , ... …" at bounding box center [705, 337] width 1410 height 675
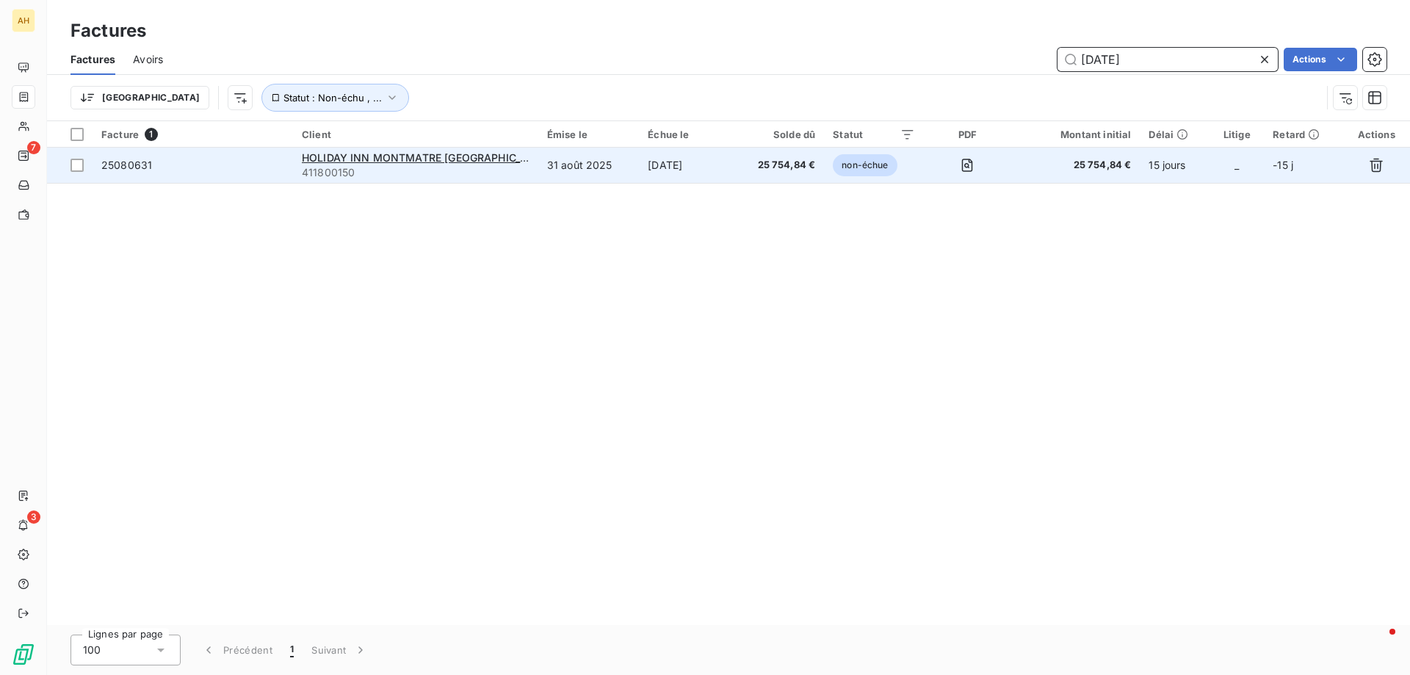
type input "[DATE]"
click at [136, 167] on span "25080631" at bounding box center [126, 165] width 51 height 12
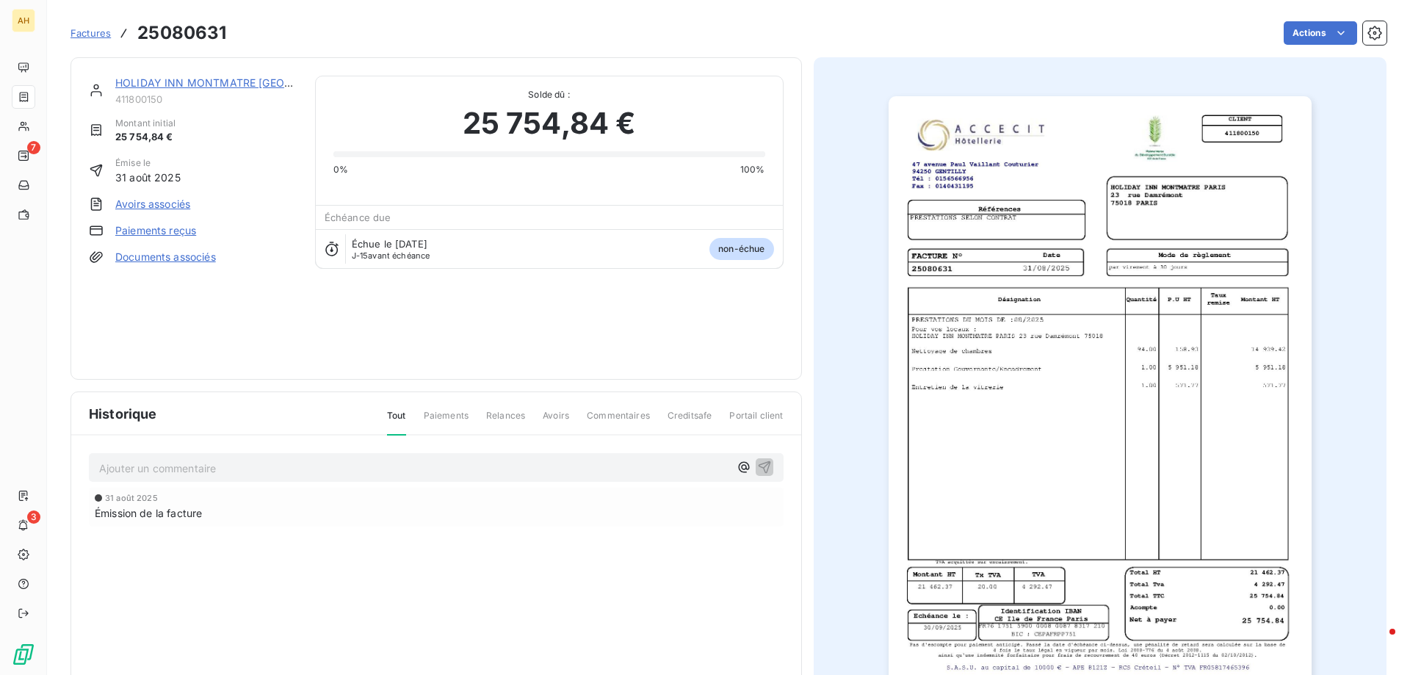
click at [161, 229] on link "Paiements reçus" at bounding box center [155, 230] width 81 height 15
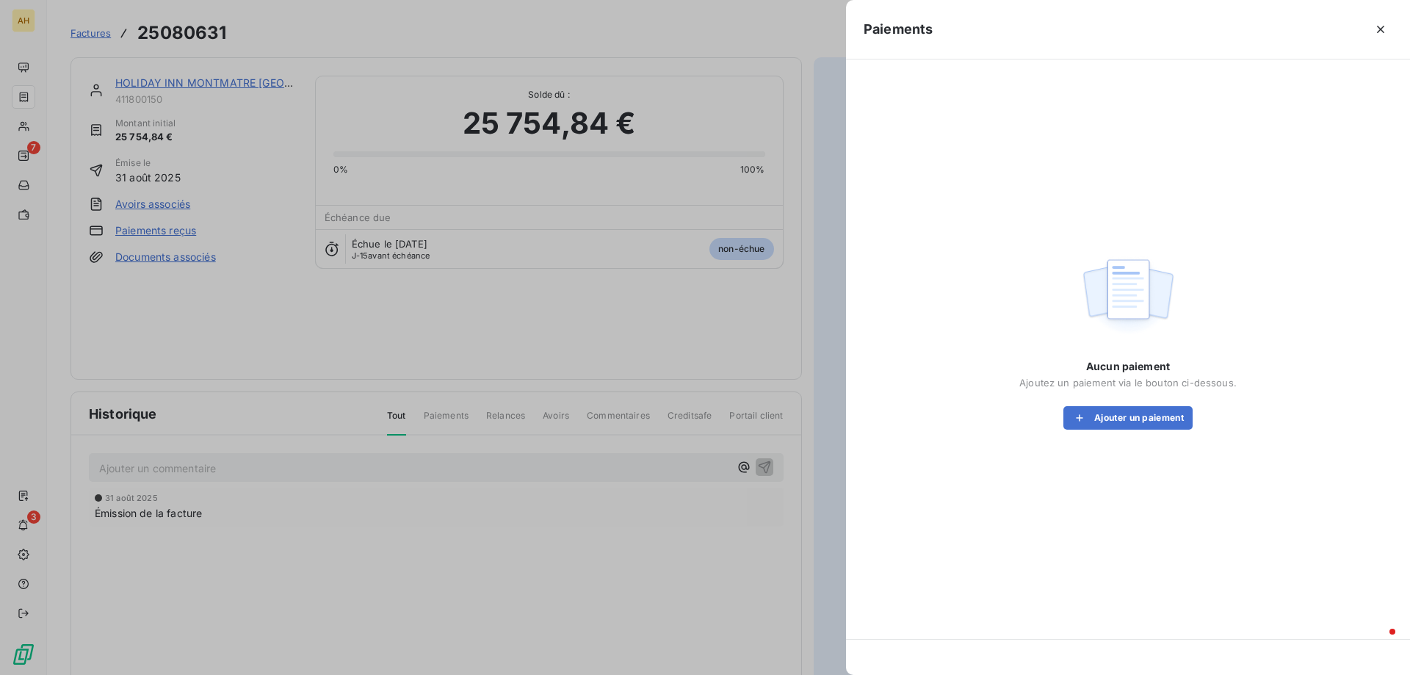
click at [1115, 432] on div "Aucun paiement Ajoutez un paiement via le bouton ci-dessous. Ajouter un paiement" at bounding box center [1127, 340] width 529 height 526
click at [1115, 411] on button "Ajouter un paiement" at bounding box center [1127, 417] width 129 height 23
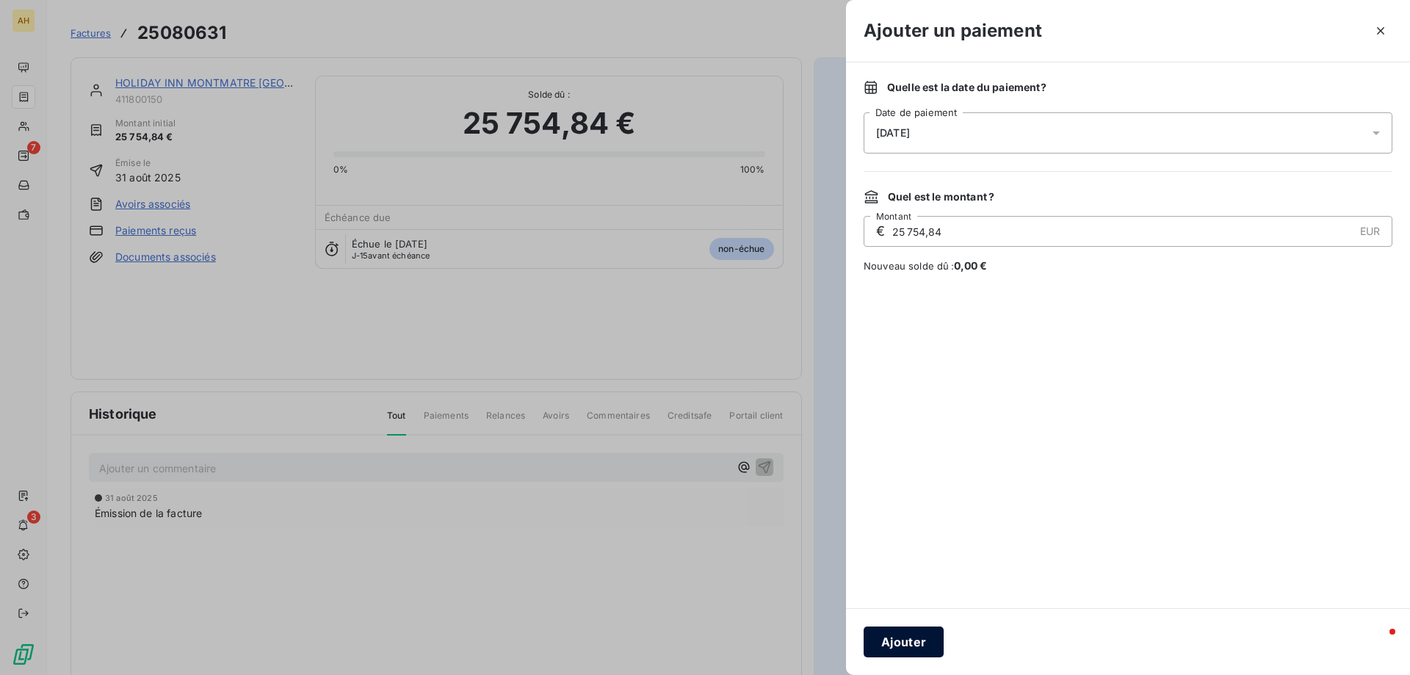
click at [909, 634] on button "Ajouter" at bounding box center [903, 641] width 80 height 31
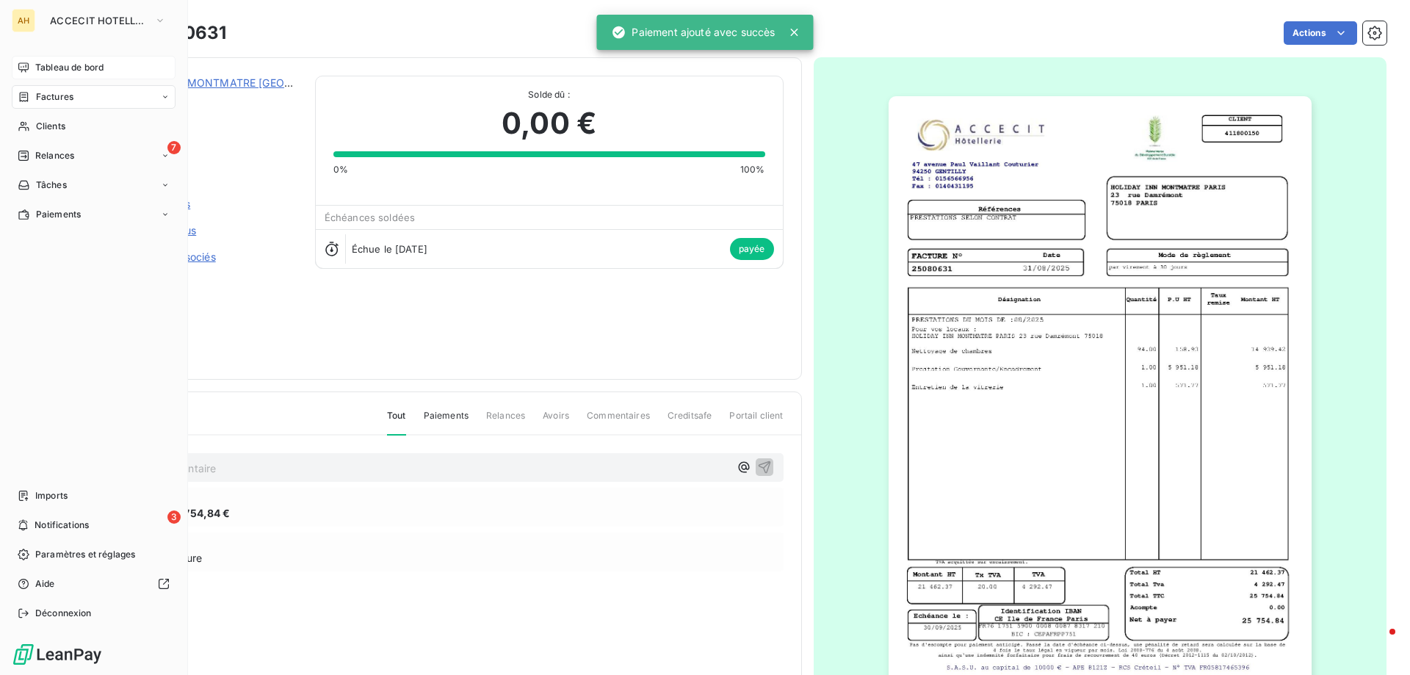
click at [62, 62] on span "Tableau de bord" at bounding box center [69, 67] width 68 height 13
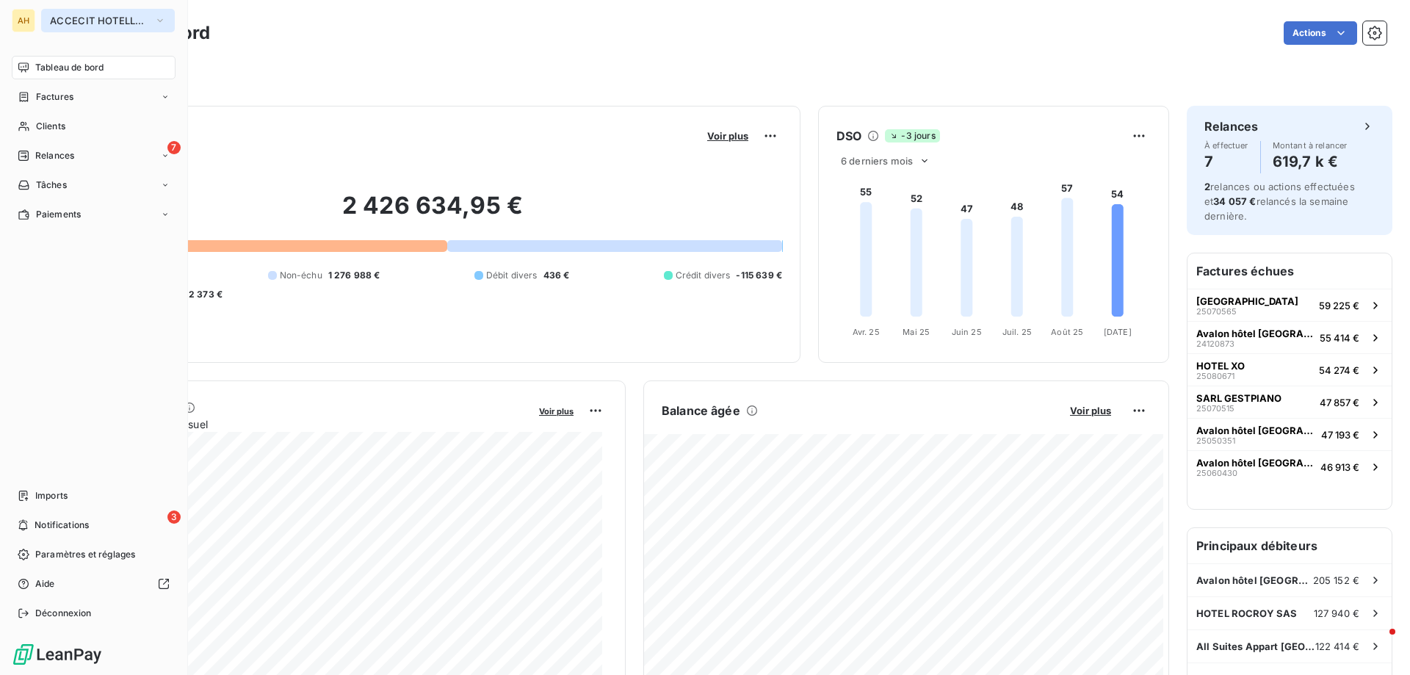
click at [98, 18] on span "ACCECIT HOTELLERIE" at bounding box center [99, 21] width 98 height 12
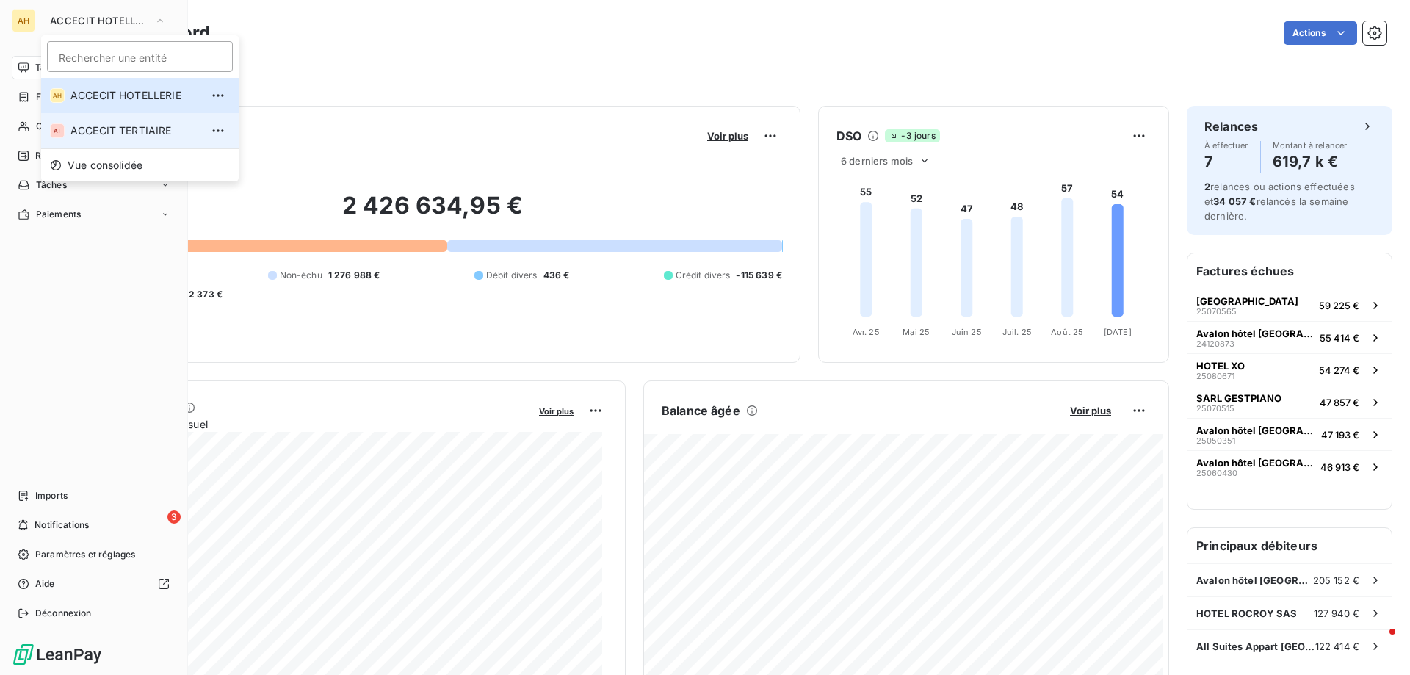
click at [110, 129] on span "ACCECIT TERTIAIRE" at bounding box center [135, 130] width 130 height 15
